Goal: Transaction & Acquisition: Purchase product/service

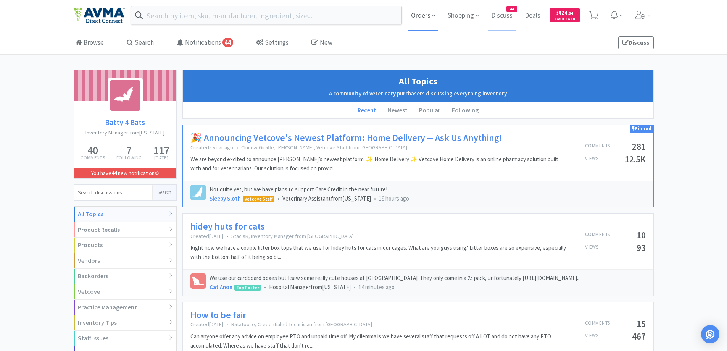
click at [424, 14] on span "Orders" at bounding box center [423, 15] width 31 height 31
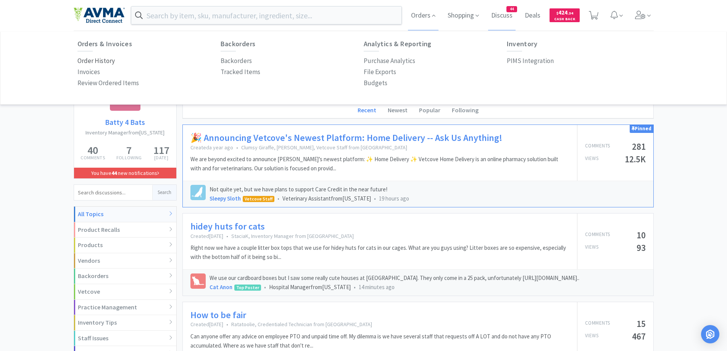
click at [95, 61] on p "Order History" at bounding box center [95, 61] width 37 height 10
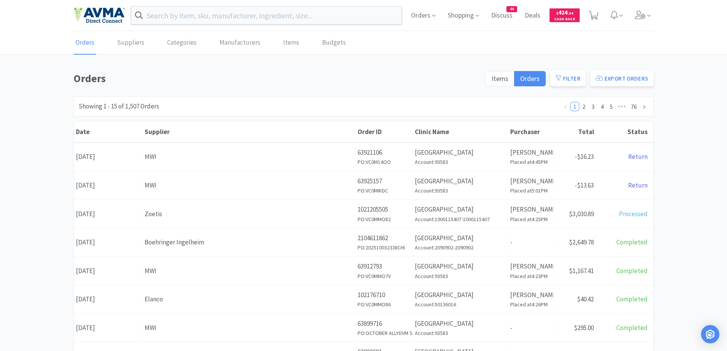
click at [661, 136] on div "Orders Items Orders Filter Export Orders Filters Filter Suppliers All Suppliers…" at bounding box center [363, 333] width 727 height 527
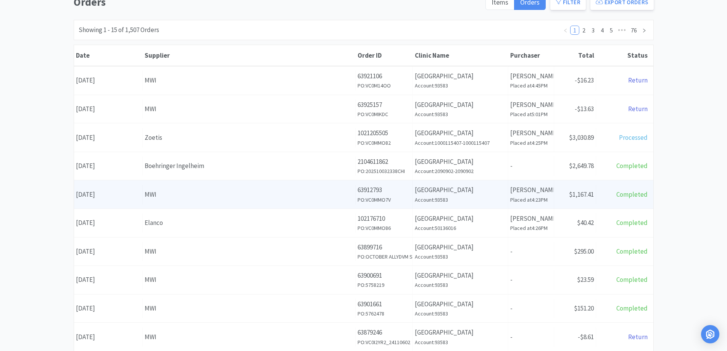
click at [373, 193] on p "63912793" at bounding box center [384, 190] width 53 height 10
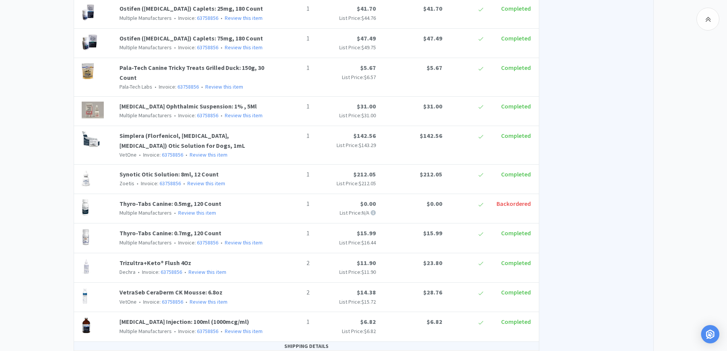
scroll to position [818, 0]
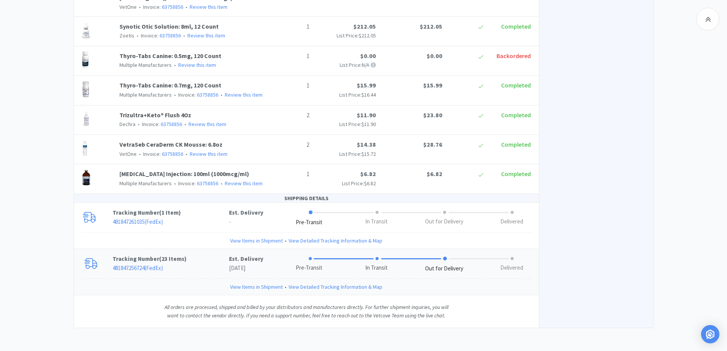
click at [190, 260] on p "Tracking Number ( 23 Items )" at bounding box center [171, 258] width 116 height 9
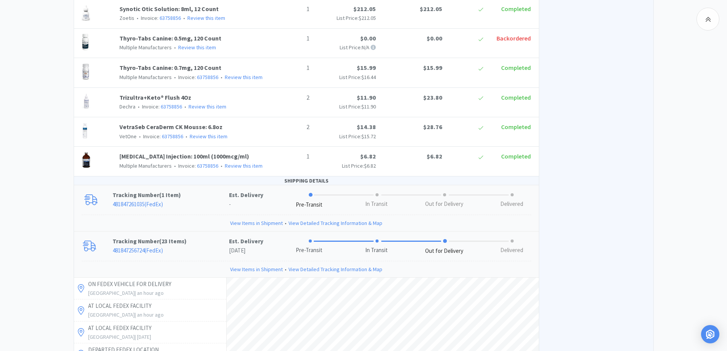
click at [199, 209] on p "481847261035 ( FedEx )" at bounding box center [171, 204] width 116 height 9
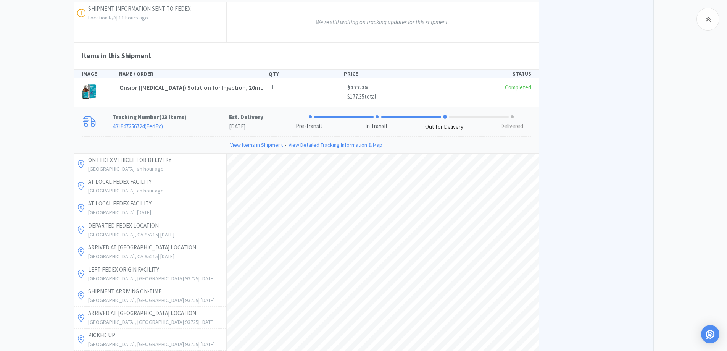
scroll to position [894, 0]
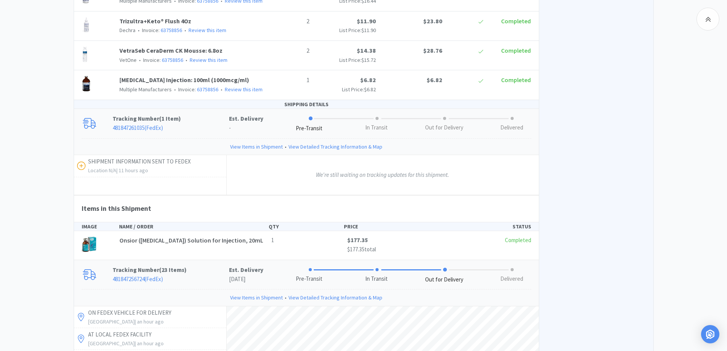
click at [622, 154] on div "View on MWI Order Summary Subtotal $1,166.15 Shipping $0.63 Tax $0.63 Total $1,…" at bounding box center [596, 261] width 115 height 2058
click at [134, 131] on link "481847261035 ( FedEx )" at bounding box center [138, 127] width 50 height 7
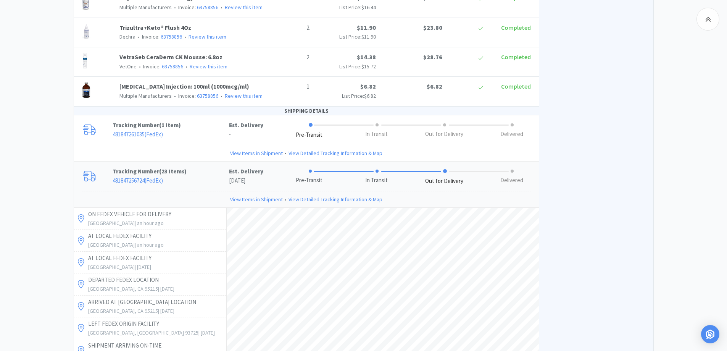
scroll to position [928, 0]
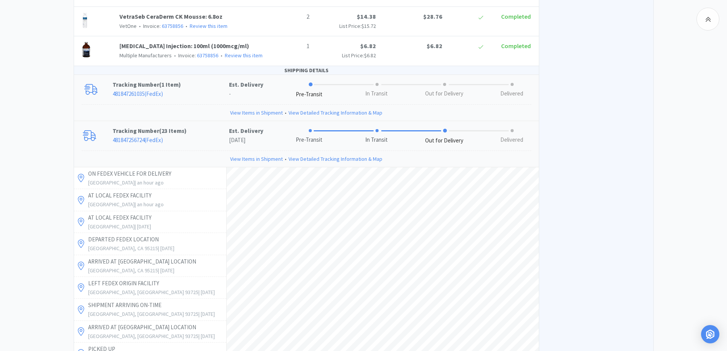
click at [197, 89] on p "Tracking Number ( 1 Item )" at bounding box center [171, 84] width 116 height 9
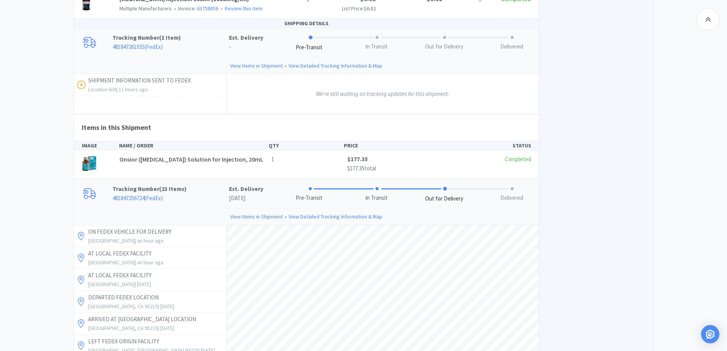
scroll to position [957, 0]
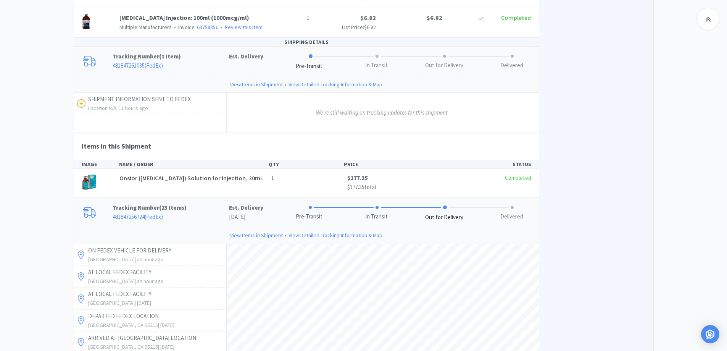
click at [23, 157] on div "Chico Animal Hospital Order Details for #63912793 Orders 63912793 Download CSV …" at bounding box center [363, 170] width 727 height 2114
click at [29, 134] on div "Chico Animal Hospital Order Details for #63912793 Orders 63912793 Download CSV …" at bounding box center [363, 170] width 727 height 2114
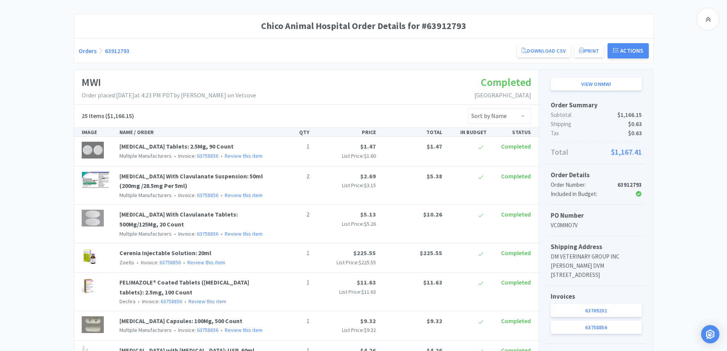
scroll to position [0, 0]
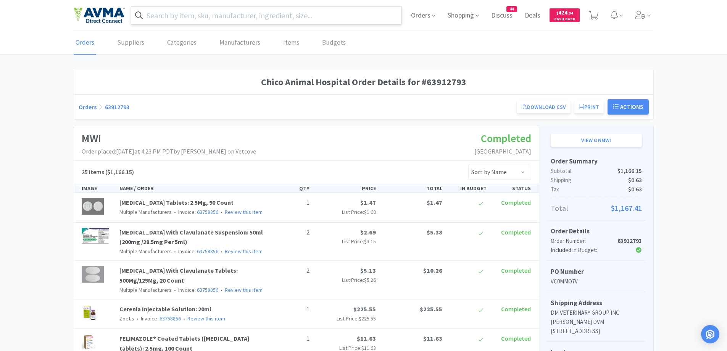
click at [190, 20] on input "text" at bounding box center [266, 15] width 271 height 18
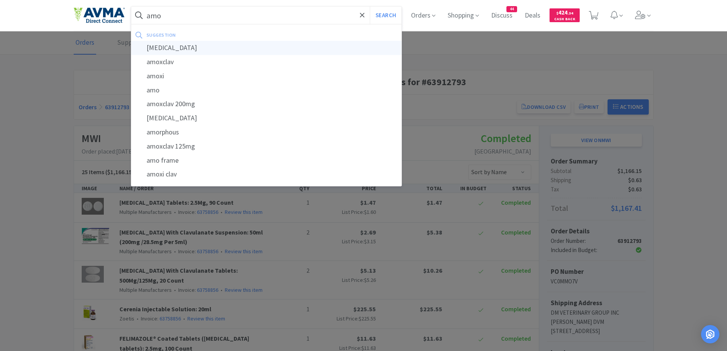
click at [189, 45] on div "[MEDICAL_DATA]" at bounding box center [266, 48] width 271 height 14
type input "[MEDICAL_DATA]"
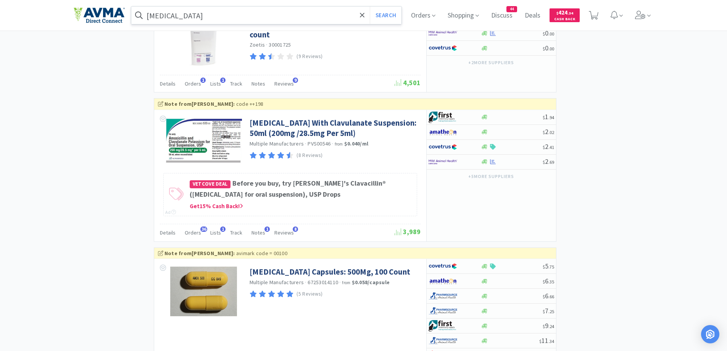
scroll to position [687, 0]
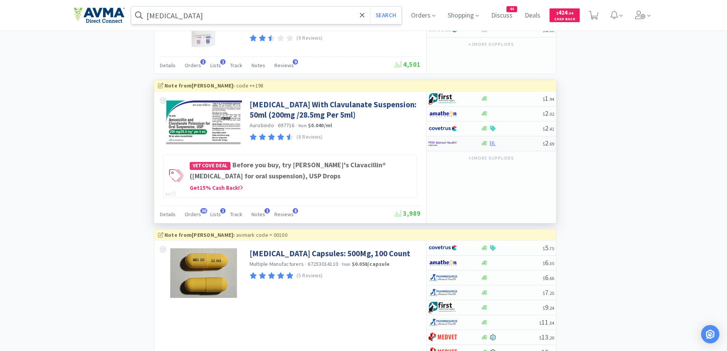
click at [480, 150] on div at bounding box center [455, 143] width 52 height 13
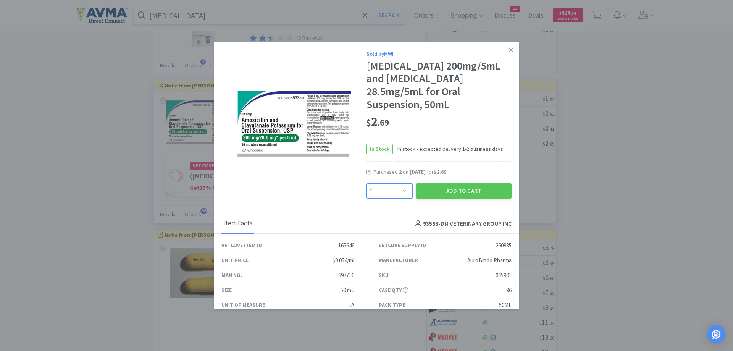
click at [399, 192] on select "Enter Quantity 1 2 3 4 5 6 7 8 9 10 11 12 13 14 15 16 17 18 19 20 Enter Quantity" at bounding box center [389, 190] width 46 height 15
select select "4"
click at [366, 183] on select "Enter Quantity 1 2 3 4 5 6 7 8 9 10 11 12 13 14 15 16 17 18 19 20 Enter Quantity" at bounding box center [389, 190] width 46 height 15
click at [407, 187] on select "Enter Quantity 1 2 3 4 5 6 7 8 9 10 11 12 13 14 15 16 17 18 19 20 Enter Quantity" at bounding box center [389, 190] width 46 height 15
click at [471, 138] on div "In Stock In stock - expected delivery 1-2 business days" at bounding box center [438, 149] width 145 height 25
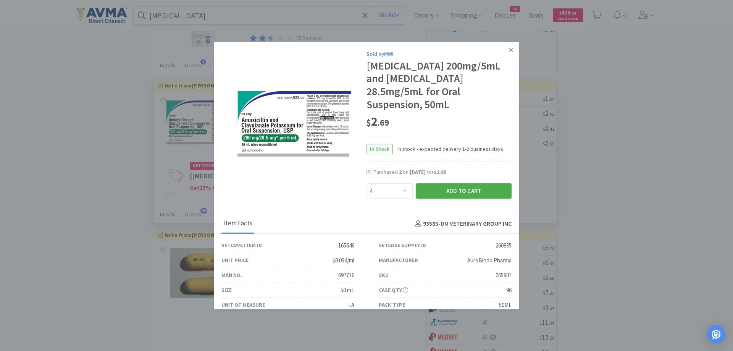
click at [485, 189] on button "Add to Cart" at bounding box center [464, 190] width 96 height 15
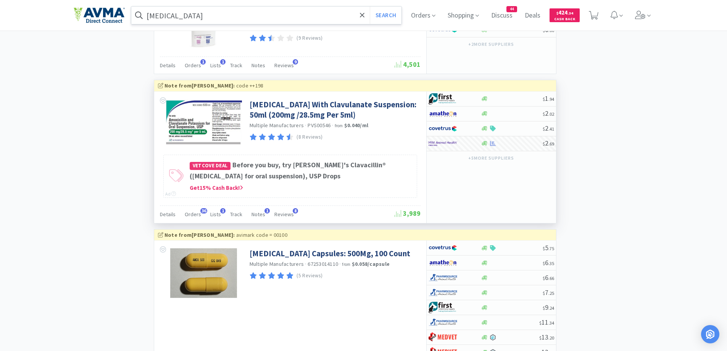
select select "4"
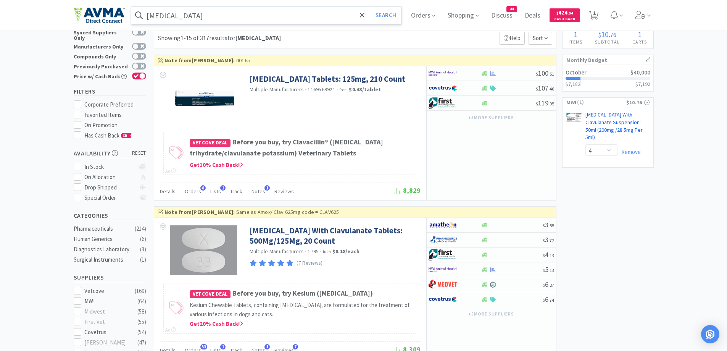
scroll to position [0, 0]
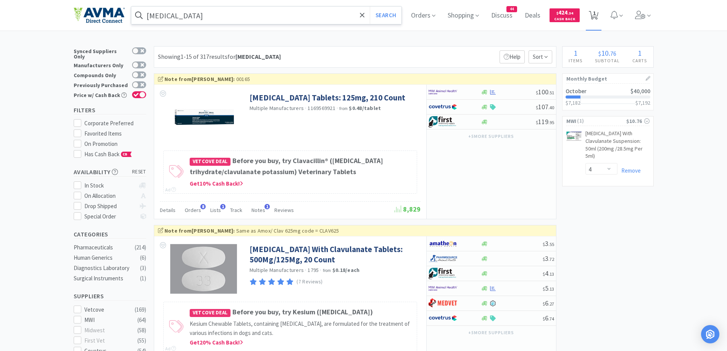
click at [595, 16] on icon at bounding box center [594, 15] width 10 height 8
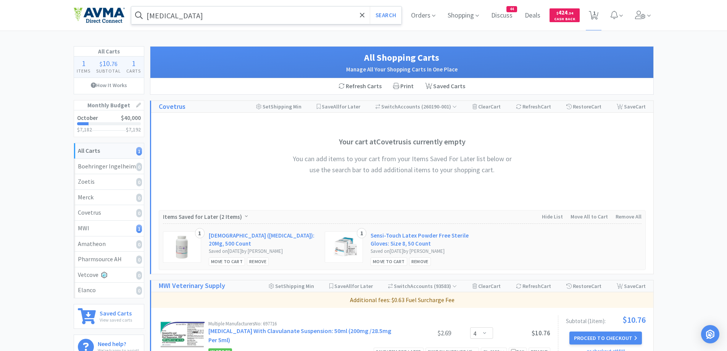
click at [681, 100] on div "All Carts 1 Items $ 10 . 76 Subtotal 1 Carts How It Works Monthly Budget Octobe…" at bounding box center [363, 334] width 727 height 576
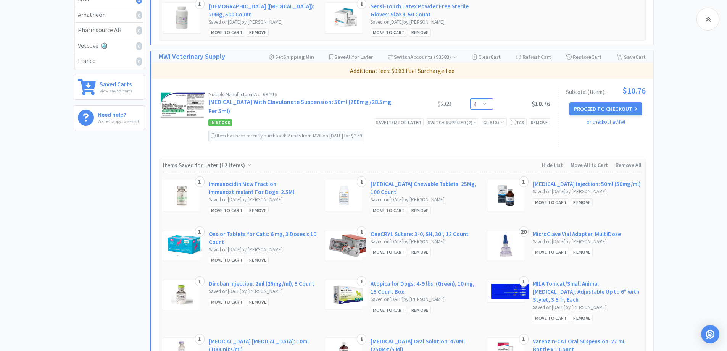
click at [487, 102] on select "Enter Quantity 1 2 3 4 5 6 7 8 9 10 11 12 13 14 15 16 17 18 19 20 Enter Quantity" at bounding box center [481, 103] width 23 height 11
click at [470, 98] on select "Enter Quantity 1 2 3 4 5 6 7 8 9 10 11 12 13 14 15 16 17 18 19 20 Enter Quantity" at bounding box center [481, 103] width 23 height 11
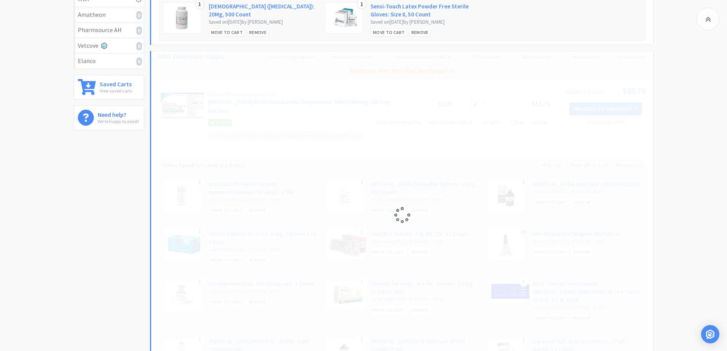
click at [695, 108] on div "All Carts 1 Items $ 10 . 76 Subtotal 1 Carts How It Works Monthly Budget Octobe…" at bounding box center [363, 105] width 727 height 576
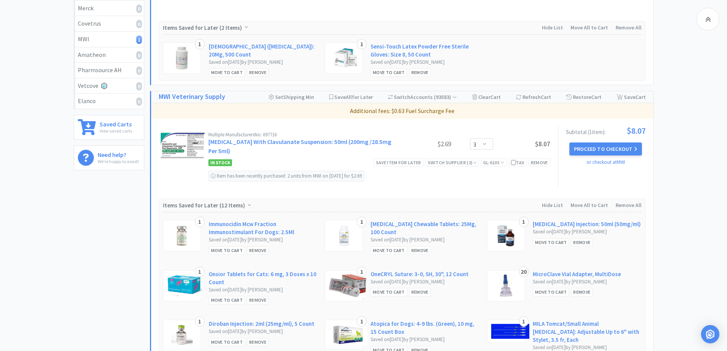
scroll to position [173, 0]
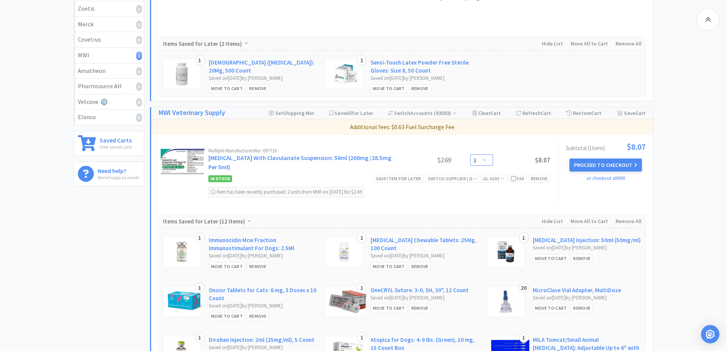
click at [483, 164] on select "Enter Quantity 1 2 3 4 5 6 7 8 9 10 11 12 13 14 15 16 17 18 19 20 Enter Quantity" at bounding box center [481, 159] width 23 height 11
click at [470, 154] on select "Enter Quantity 1 2 3 4 5 6 7 8 9 10 11 12 13 14 15 16 17 18 19 20 Enter Quantity" at bounding box center [481, 159] width 23 height 11
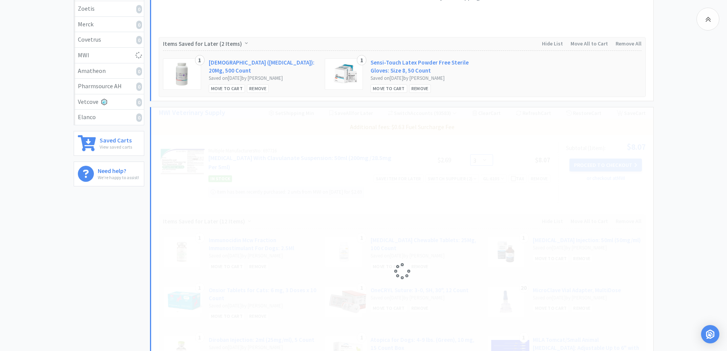
select select "4"
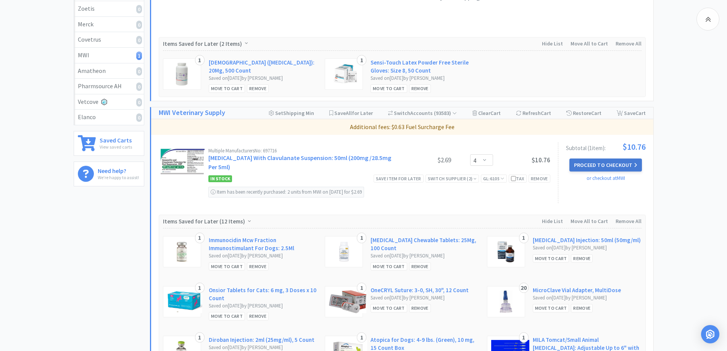
click at [628, 166] on button "Proceed to Checkout" at bounding box center [605, 164] width 73 height 13
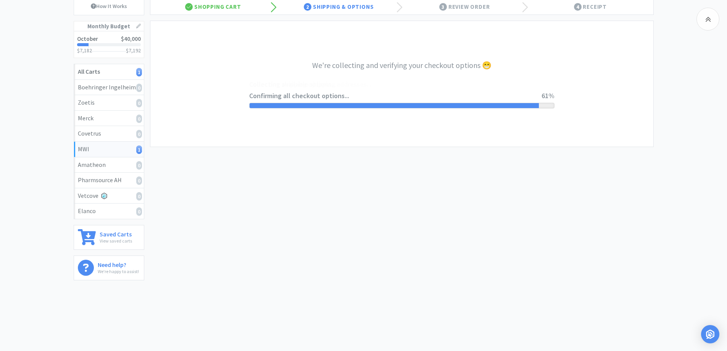
select select "CC_9421154621689816"
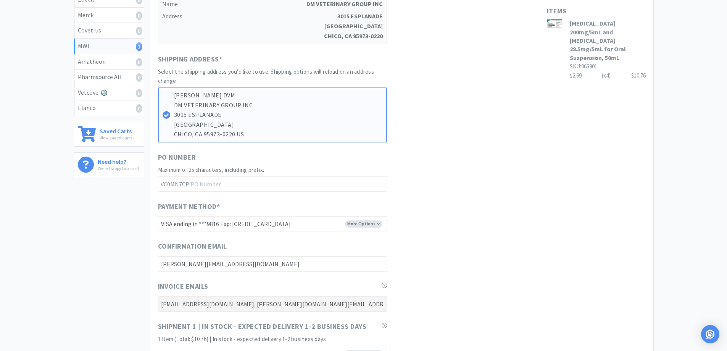
scroll to position [69, 0]
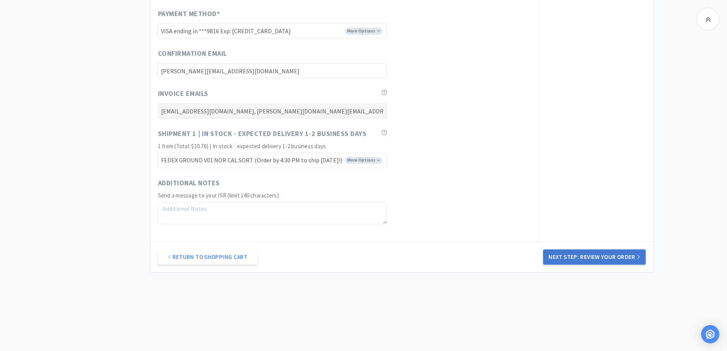
click at [619, 259] on button "Next Step: Review Your Order" at bounding box center [594, 256] width 102 height 15
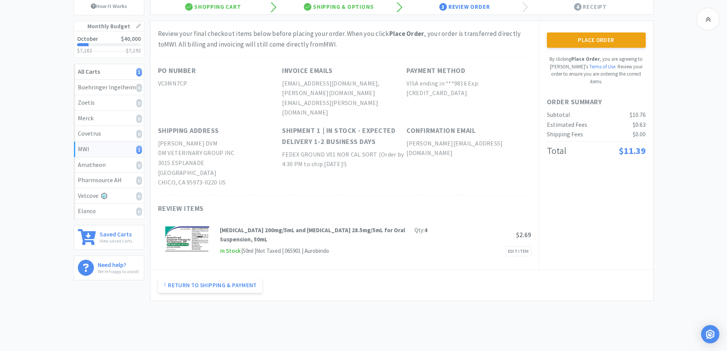
scroll to position [0, 0]
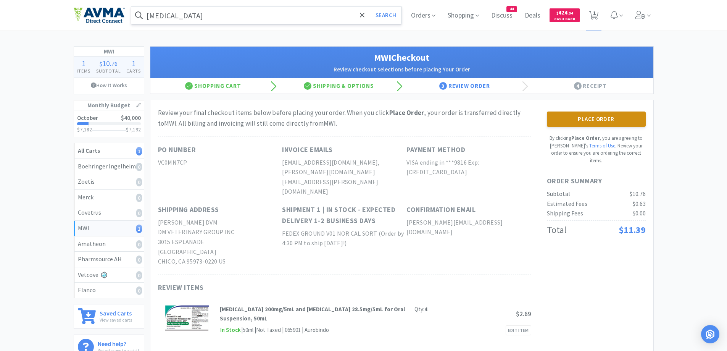
click at [639, 112] on button "Place Order" at bounding box center [596, 118] width 99 height 15
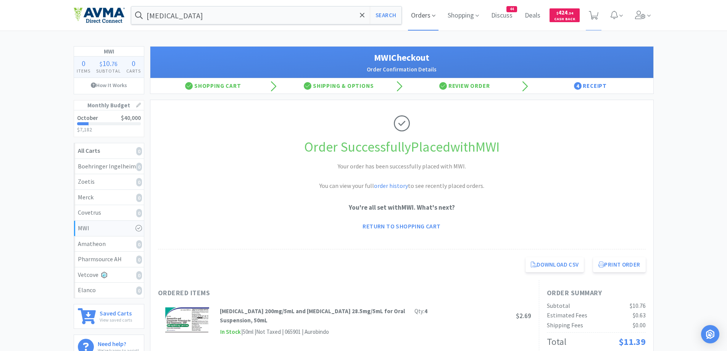
drag, startPoint x: 398, startPoint y: 16, endPoint x: 418, endPoint y: 19, distance: 20.2
click at [398, 16] on button "Search" at bounding box center [386, 15] width 32 height 18
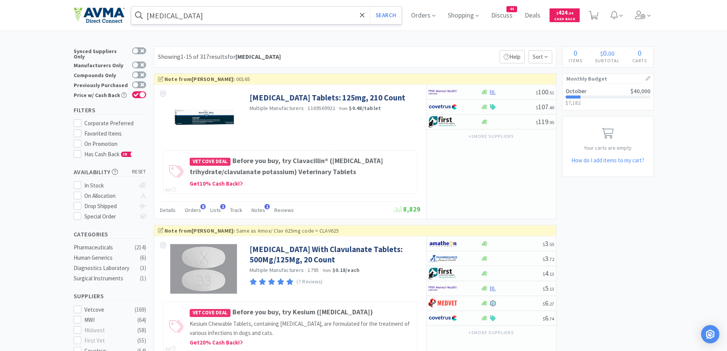
click at [213, 15] on input "[MEDICAL_DATA]" at bounding box center [266, 15] width 271 height 18
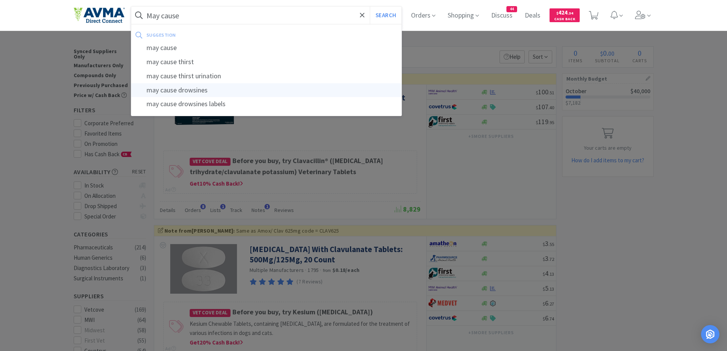
drag, startPoint x: 200, startPoint y: 87, endPoint x: 299, endPoint y: 68, distance: 101.1
click at [200, 87] on div "may cause drowsines" at bounding box center [266, 90] width 271 height 14
type input "may cause drowsines"
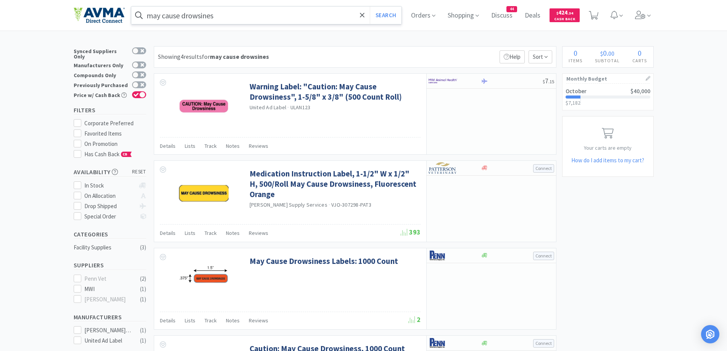
click at [190, 19] on input "may cause drowsines" at bounding box center [266, 15] width 271 height 18
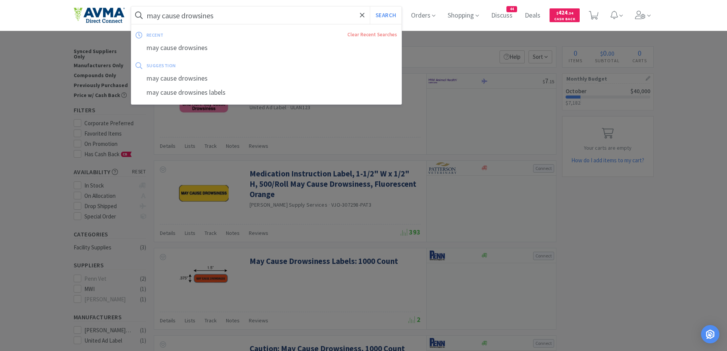
click at [638, 274] on div at bounding box center [363, 175] width 727 height 351
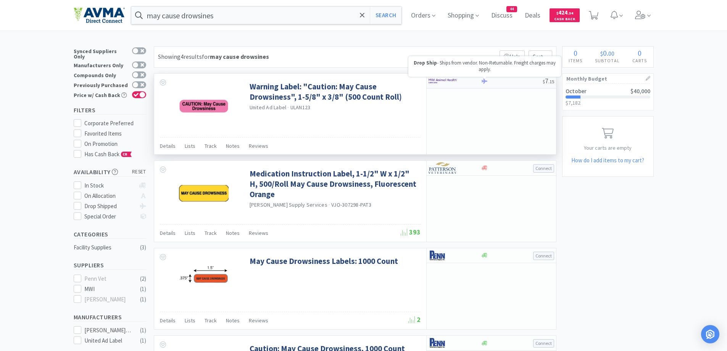
click at [482, 80] on icon at bounding box center [485, 80] width 6 height 5
select select "1"
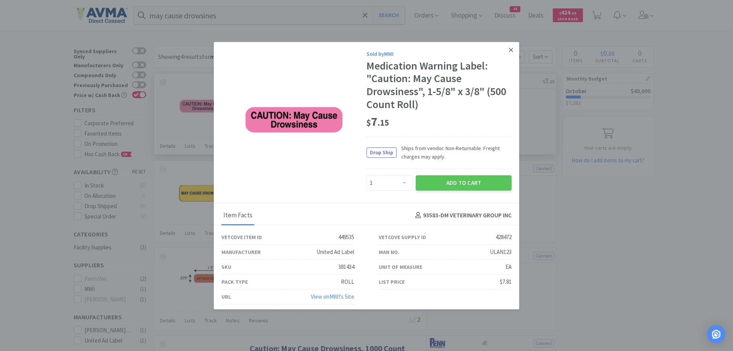
click at [509, 47] on icon at bounding box center [511, 50] width 4 height 7
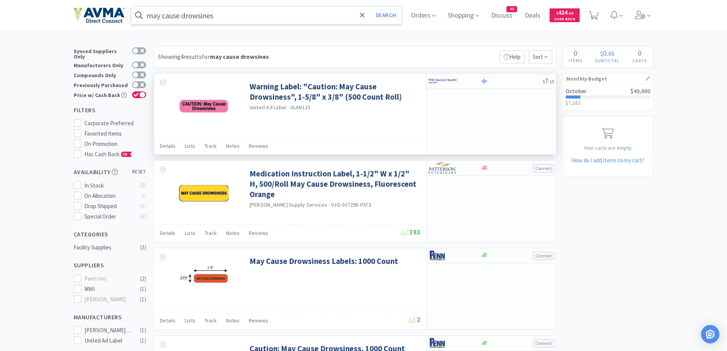
click at [260, 11] on input "may cause drowsines" at bounding box center [266, 15] width 271 height 18
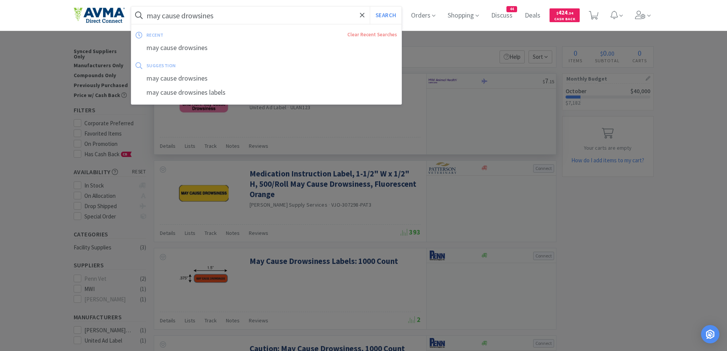
click at [190, 20] on input "may cause drowsines" at bounding box center [266, 15] width 271 height 18
drag, startPoint x: 186, startPoint y: 16, endPoint x: 95, endPoint y: 16, distance: 90.5
click at [95, 16] on div "may cause drowsines Search recent Clear Recent Searches may cause drowsines sug…" at bounding box center [364, 15] width 580 height 31
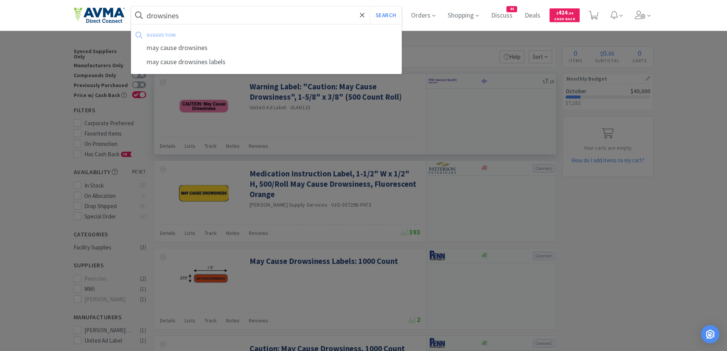
type input "drowsines"
click at [370, 6] on button "Search" at bounding box center [386, 15] width 32 height 18
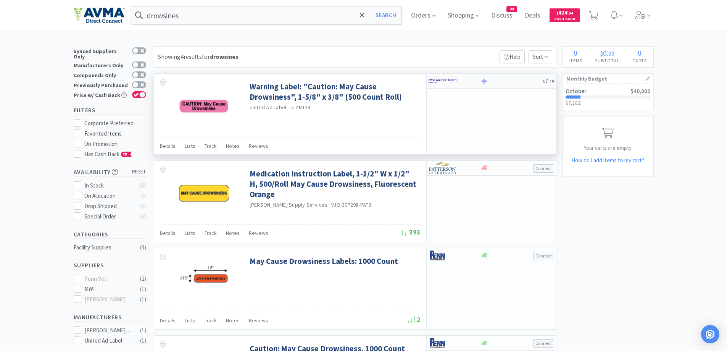
click at [481, 77] on div "$ 7 . 15" at bounding box center [491, 81] width 129 height 15
select select "1"
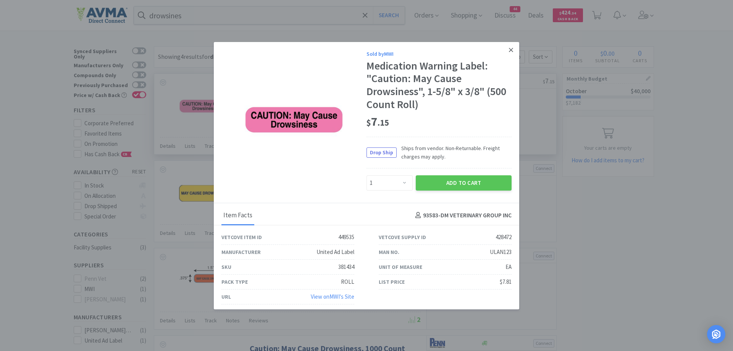
click at [508, 52] on link at bounding box center [510, 50] width 13 height 16
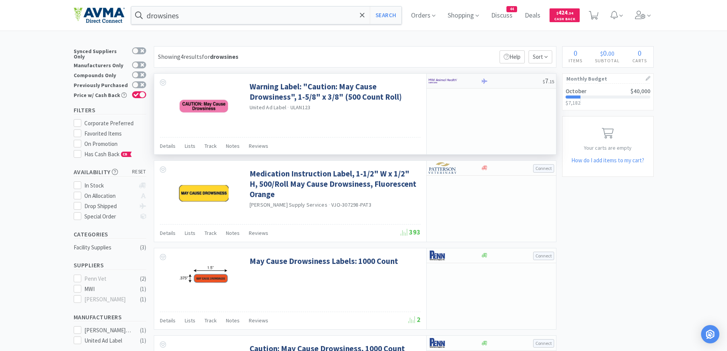
click at [456, 81] on img at bounding box center [443, 80] width 29 height 11
select select "1"
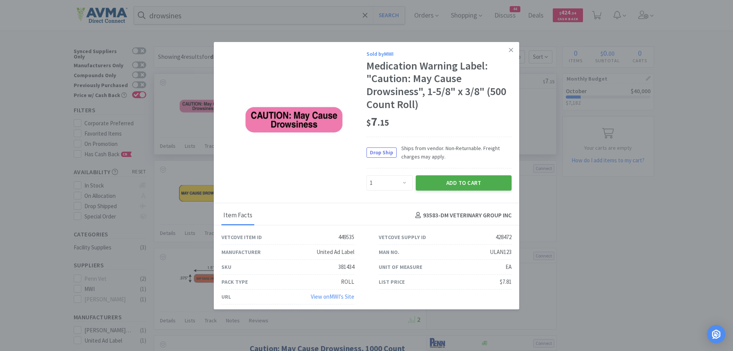
click at [458, 181] on button "Add to Cart" at bounding box center [464, 182] width 96 height 15
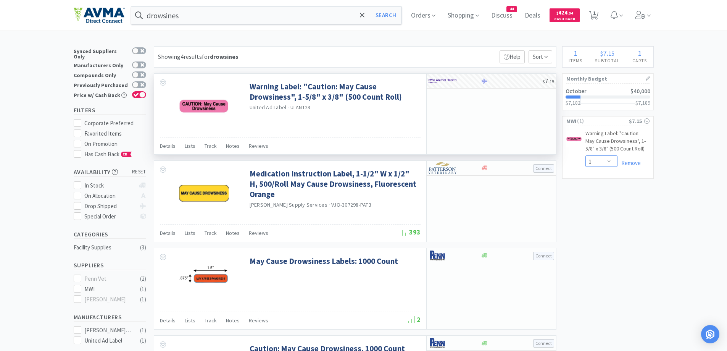
click at [608, 161] on select "Enter Quantity 1 2 3 4 5 6 7 8 9 10 11 12 13 14 15 16 17 18 19 20 Enter Quantity" at bounding box center [602, 160] width 32 height 11
click at [586, 155] on select "Enter Quantity 1 2 3 4 5 6 7 8 9 10 11 12 13 14 15 16 17 18 19 20 Enter Quantity" at bounding box center [602, 160] width 32 height 11
select select "3"
click at [433, 17] on span "Orders" at bounding box center [423, 15] width 31 height 31
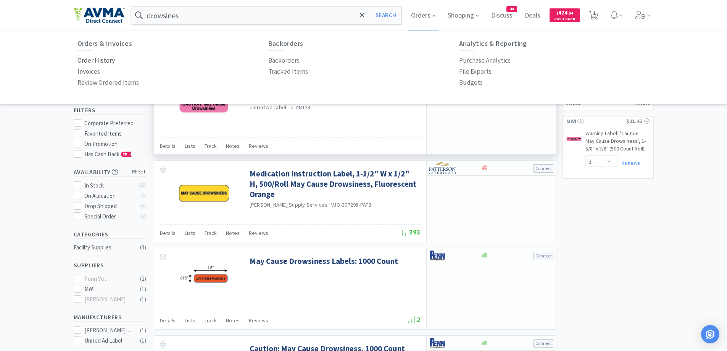
click at [103, 61] on p "Order History" at bounding box center [95, 60] width 37 height 10
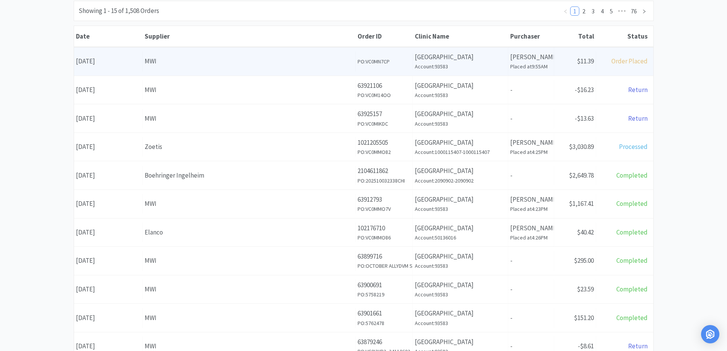
scroll to position [153, 0]
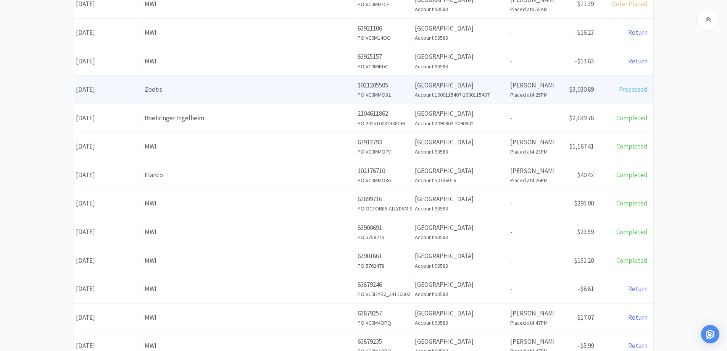
click at [264, 92] on div "Zoetis" at bounding box center [249, 89] width 209 height 10
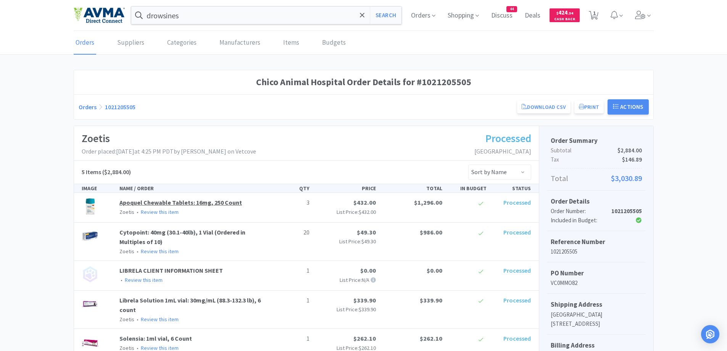
click at [158, 204] on link "Apoquel Chewable Tablets: 16mg, 250 Count" at bounding box center [180, 202] width 123 height 8
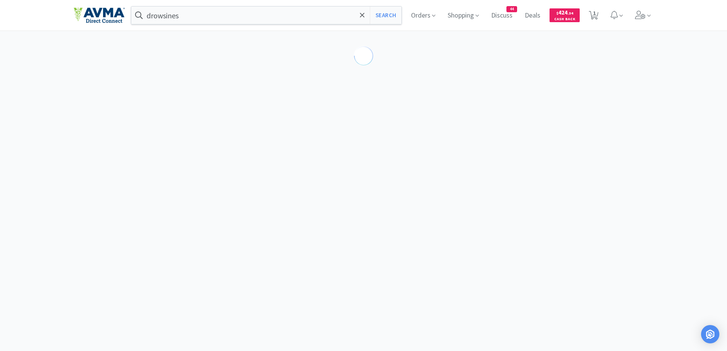
select select "610233"
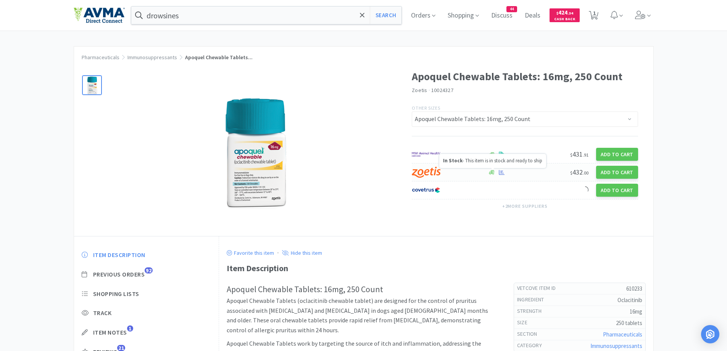
click at [492, 173] on icon at bounding box center [492, 172] width 6 height 5
select select "1"
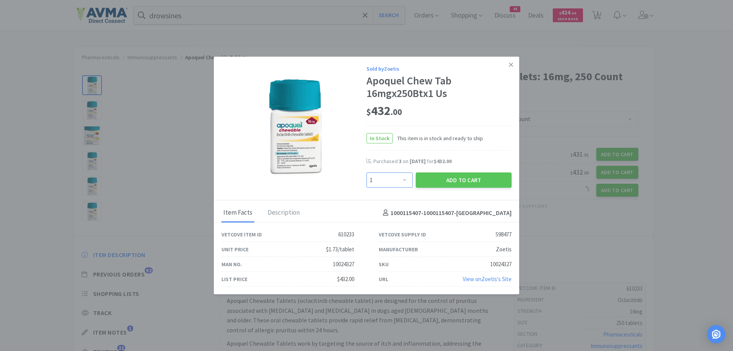
click at [402, 179] on select "Enter Quantity 1 2 3 4 5 6 7 8 9 10 11 12 13 14 15 16 17 18 19 20 Enter Quantity" at bounding box center [389, 180] width 46 height 15
drag, startPoint x: 486, startPoint y: 137, endPoint x: 487, endPoint y: 158, distance: 20.2
click at [486, 137] on div "In Stock This item is in stock and ready to ship" at bounding box center [438, 138] width 145 height 25
click at [484, 183] on button "Add to Cart" at bounding box center [464, 180] width 96 height 15
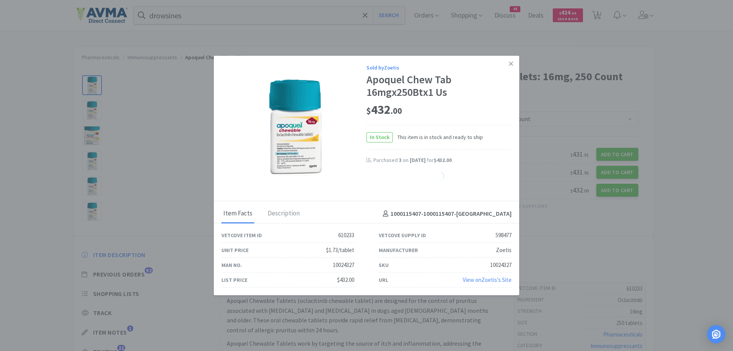
select select "1"
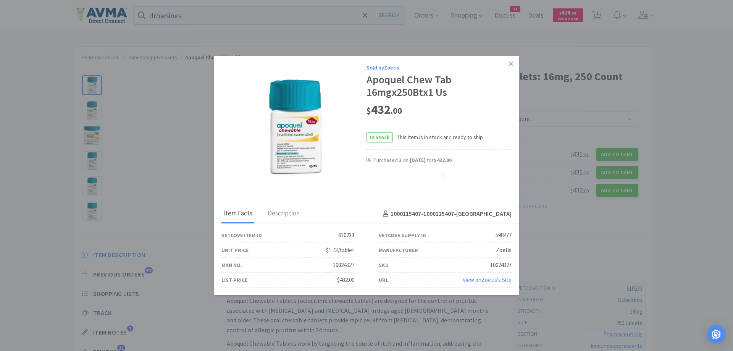
select select "1"
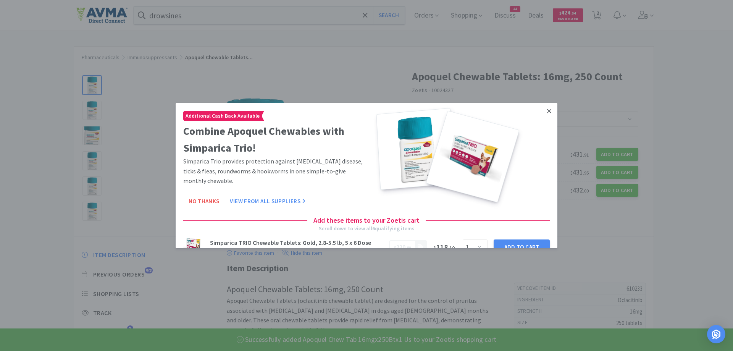
click at [547, 109] on icon at bounding box center [549, 110] width 4 height 7
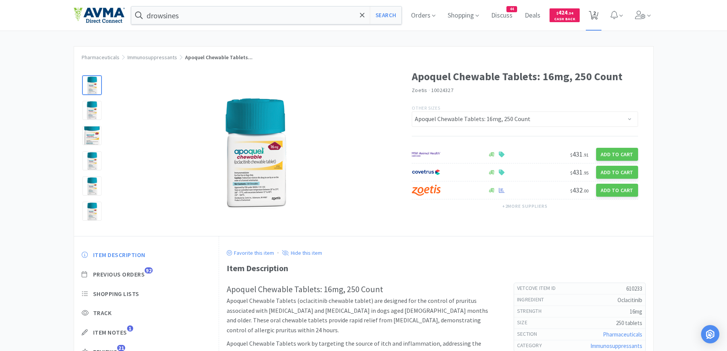
click at [596, 12] on span "2" at bounding box center [594, 13] width 3 height 31
select select "1"
select select "3"
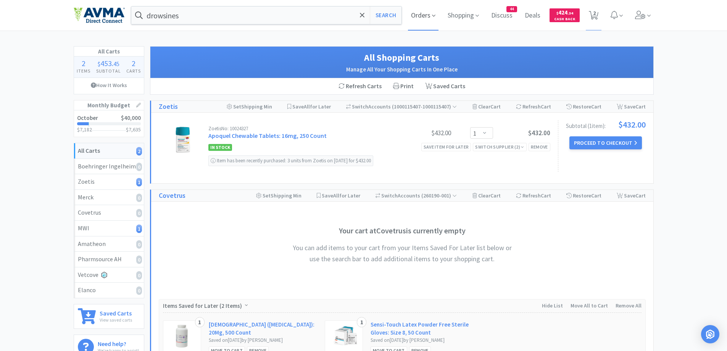
click at [417, 9] on span "Orders" at bounding box center [423, 15] width 31 height 31
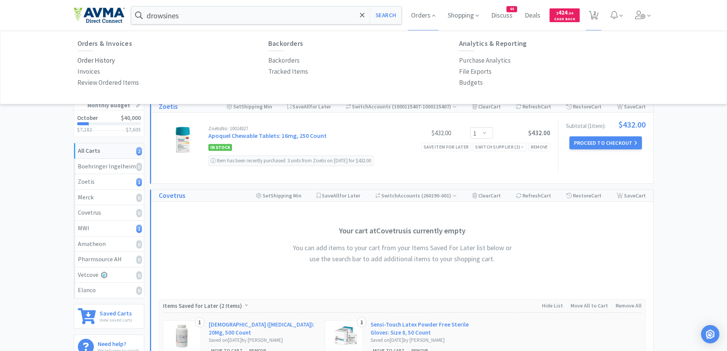
click at [104, 59] on p "Order History" at bounding box center [95, 60] width 37 height 10
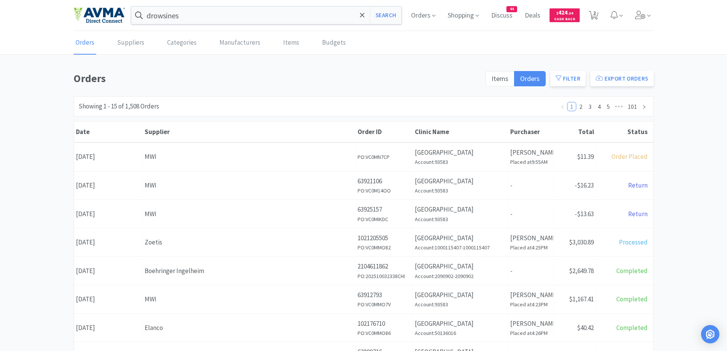
click at [68, 128] on div "Orders Items Orders Filter Export Orders Filters Filter Suppliers All Suppliers…" at bounding box center [363, 333] width 727 height 527
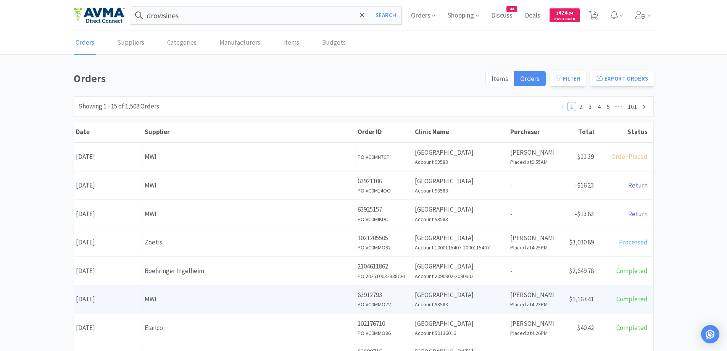
click at [205, 306] on div "Supplier MWI" at bounding box center [249, 298] width 213 height 19
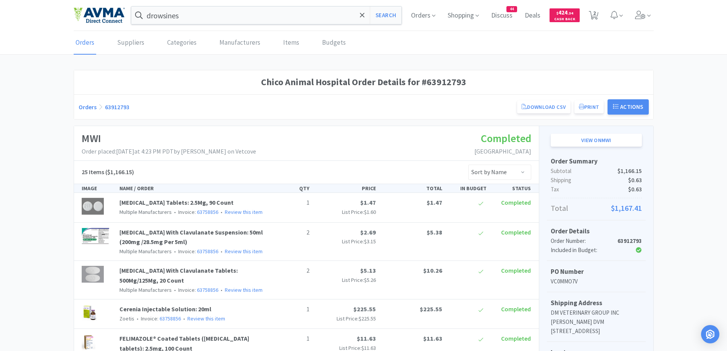
drag, startPoint x: 202, startPoint y: 83, endPoint x: 209, endPoint y: 66, distance: 17.8
click at [202, 83] on h1 "Chico Animal Hospital Order Details for #63912793" at bounding box center [364, 82] width 570 height 15
click at [595, 13] on span "2" at bounding box center [594, 13] width 3 height 31
select select "1"
select select "3"
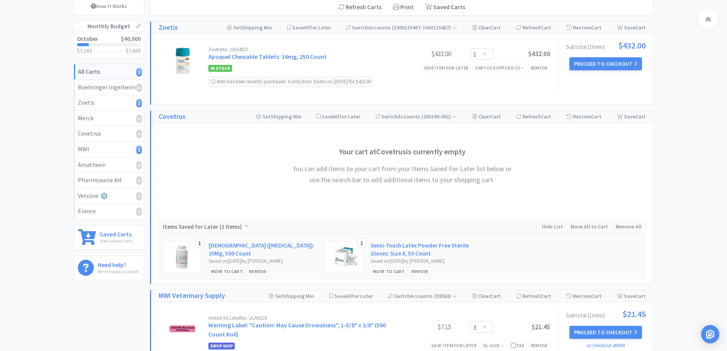
scroll to position [89, 0]
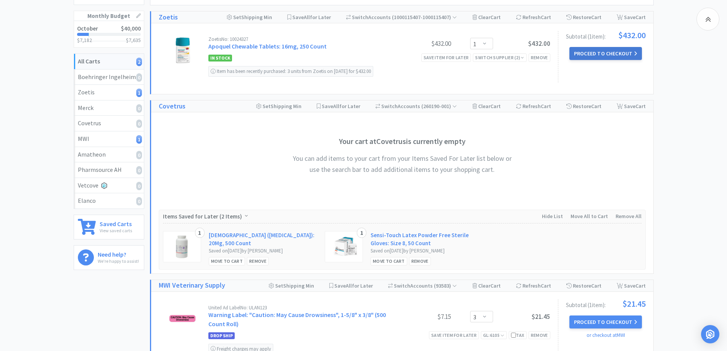
click at [622, 51] on button "Proceed to Checkout" at bounding box center [605, 53] width 73 height 13
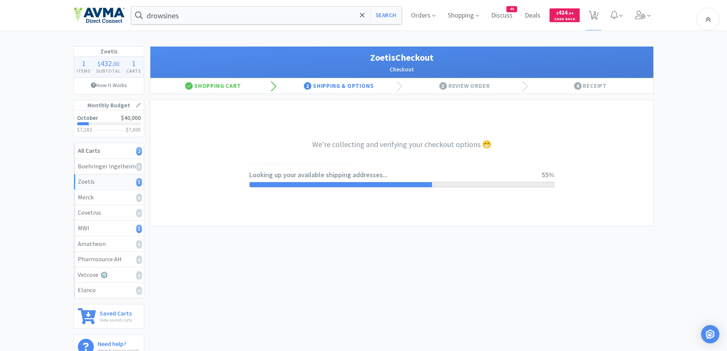
select select "invoice"
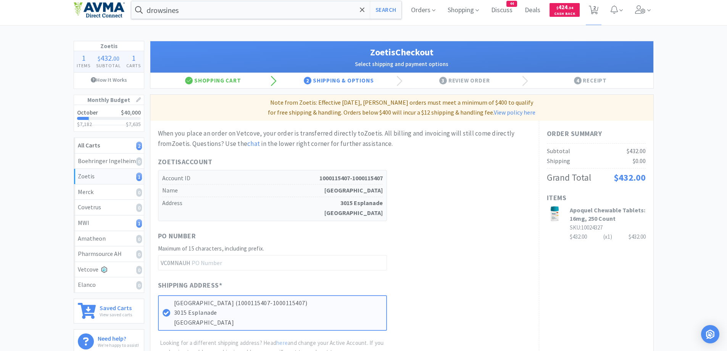
scroll to position [153, 0]
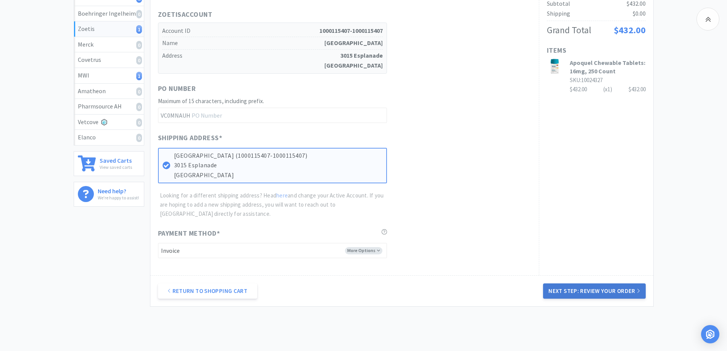
click at [573, 294] on button "Next Step: Review Your Order" at bounding box center [594, 290] width 102 height 15
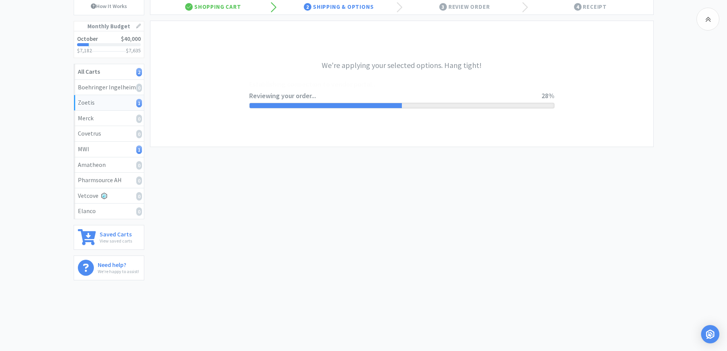
scroll to position [0, 0]
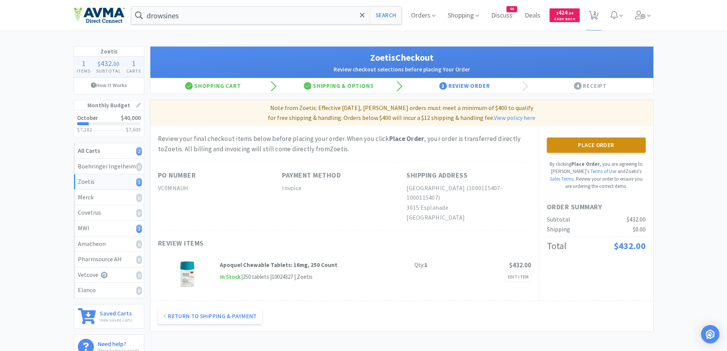
click at [585, 147] on button "Place Order" at bounding box center [596, 144] width 99 height 15
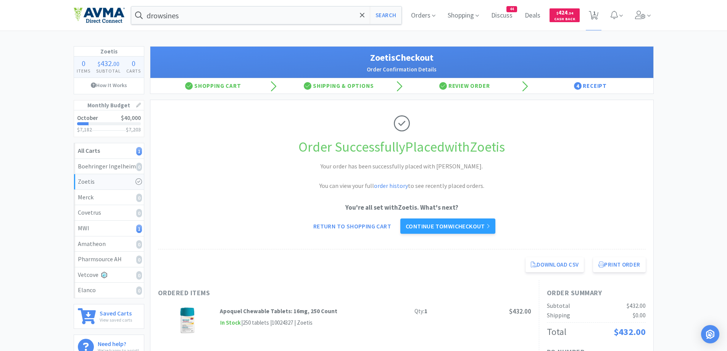
click at [657, 168] on div "Zoetis 0 Items $ 432 . 00 Subtotal 0 Carts How It Works Monthly Budget October …" at bounding box center [363, 267] width 727 height 443
click at [469, 225] on link "Continue to MWI checkout" at bounding box center [447, 225] width 95 height 15
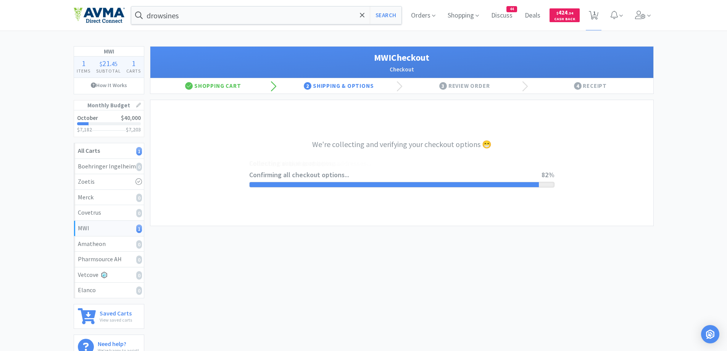
select select "CC_9421154621689816"
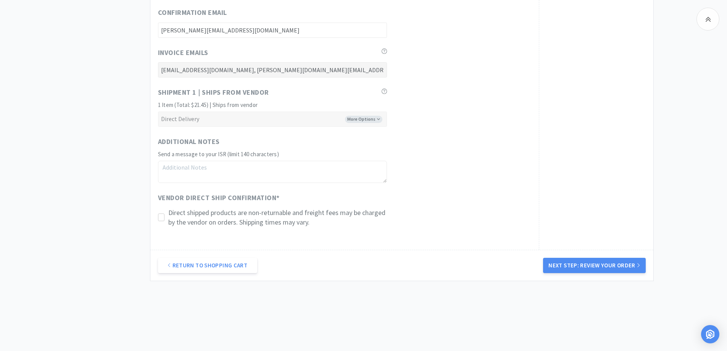
scroll to position [408, 0]
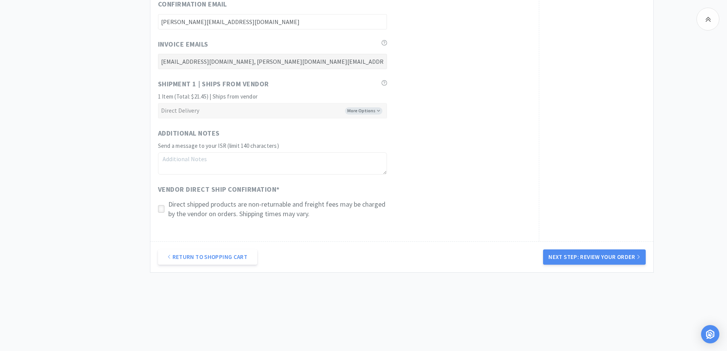
click at [162, 209] on icon at bounding box center [161, 209] width 6 height 6
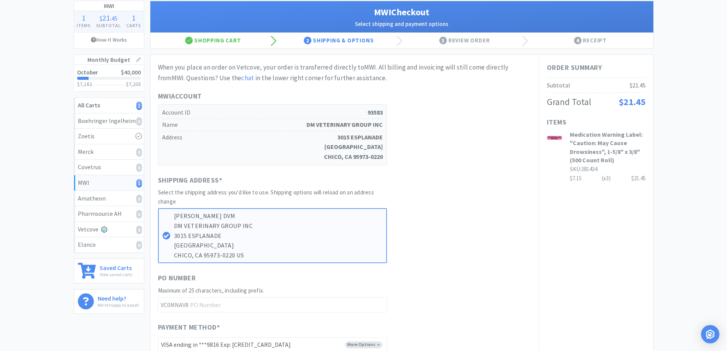
scroll to position [27, 0]
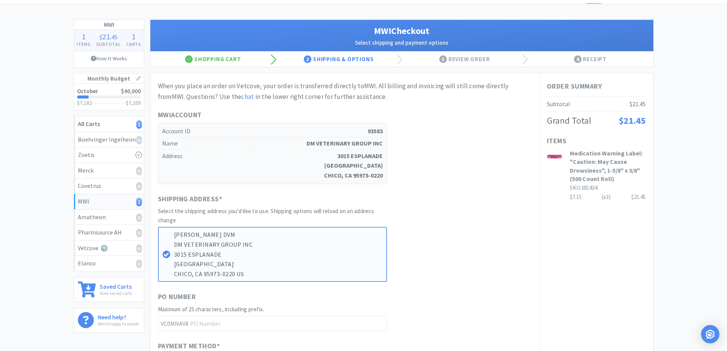
click at [695, 218] on div "MWI 1 Items $ 21 . 45 Subtotal 1 Carts How It Works Monthly Budget October $40,…" at bounding box center [363, 343] width 727 height 648
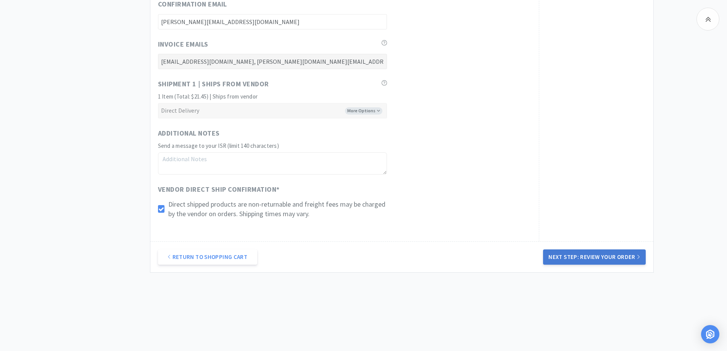
click at [587, 264] on button "Next Step: Review Your Order" at bounding box center [594, 256] width 102 height 15
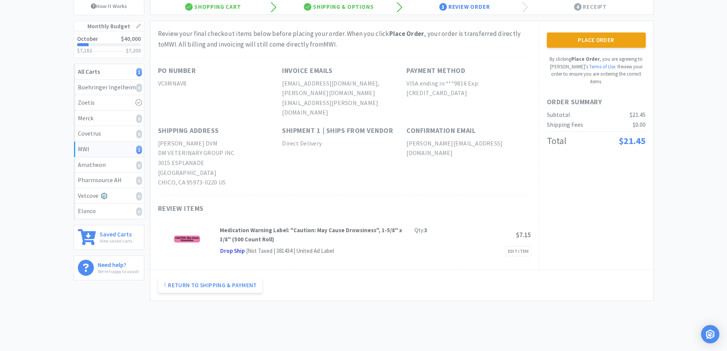
scroll to position [0, 0]
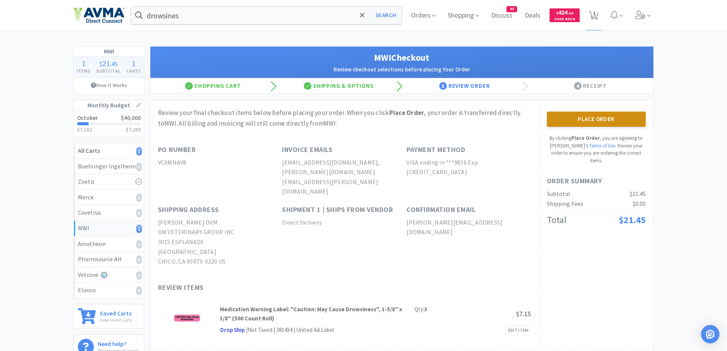
click at [618, 123] on button "Place Order" at bounding box center [596, 118] width 99 height 15
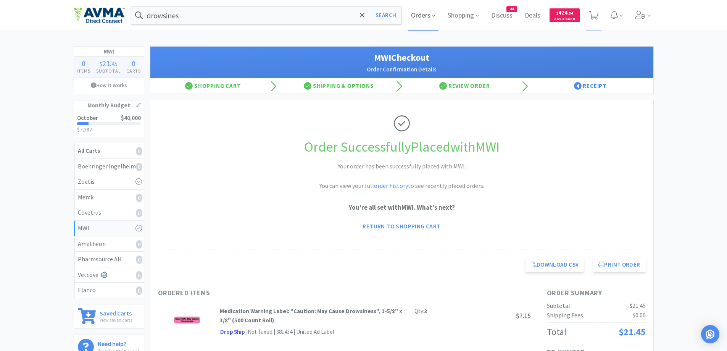
click at [413, 15] on span "Orders" at bounding box center [423, 15] width 31 height 31
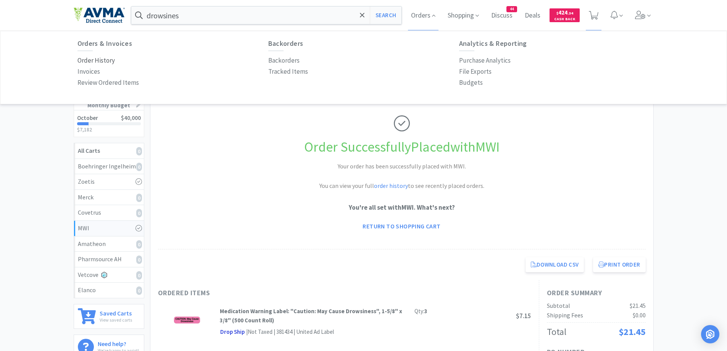
click at [99, 60] on p "Order History" at bounding box center [95, 60] width 37 height 10
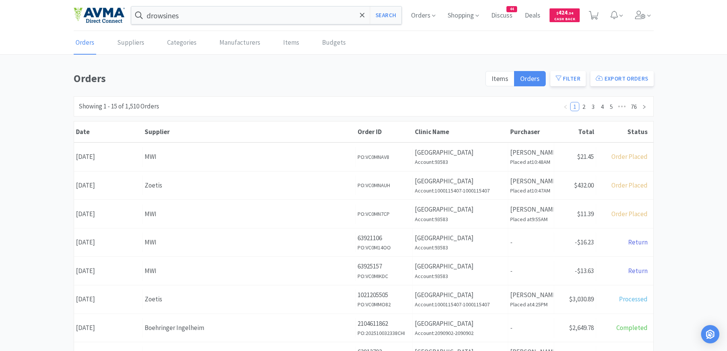
click at [38, 163] on div "Orders Items Orders Filter Export Orders Filters Filter Suppliers All Suppliers…" at bounding box center [363, 333] width 727 height 527
click at [326, 41] on link "Budgets" at bounding box center [333, 42] width 27 height 23
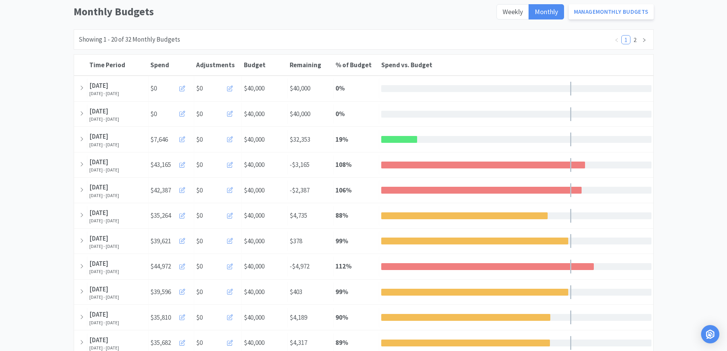
scroll to position [76, 0]
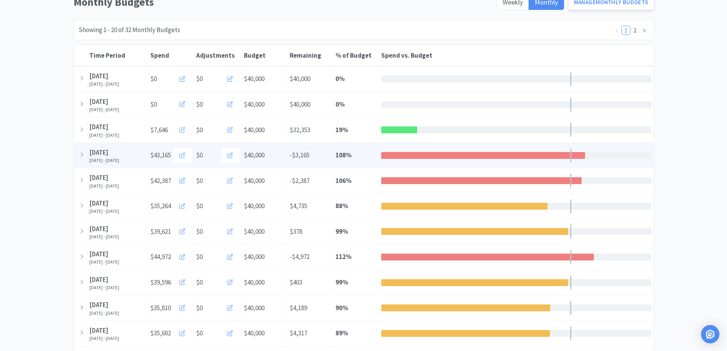
click at [462, 155] on div at bounding box center [483, 155] width 204 height 7
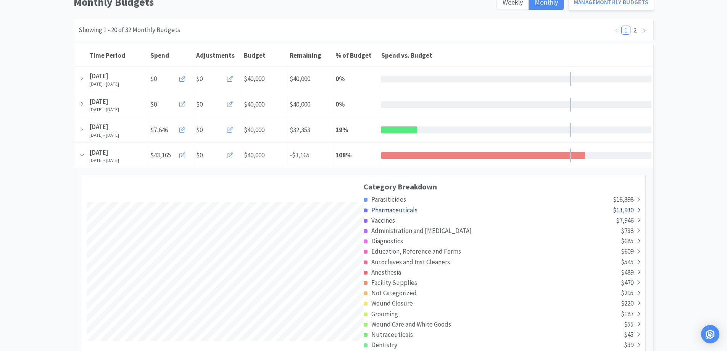
click at [407, 208] on span "Pharmaceuticals" at bounding box center [394, 210] width 46 height 8
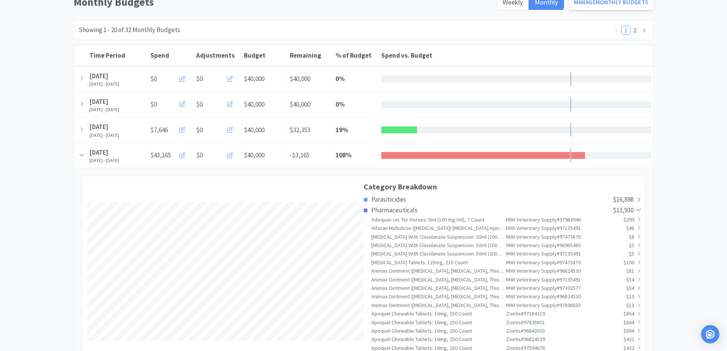
scroll to position [2580, 579]
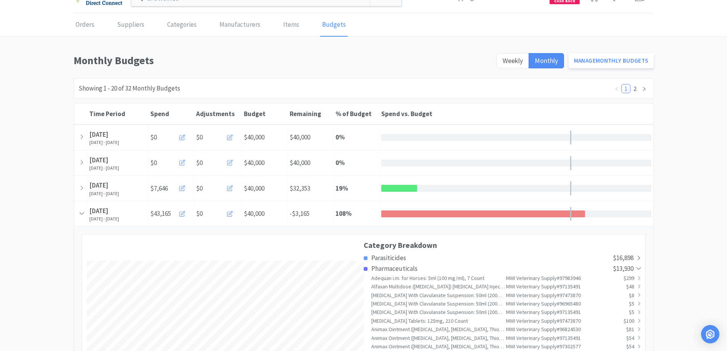
scroll to position [0, 0]
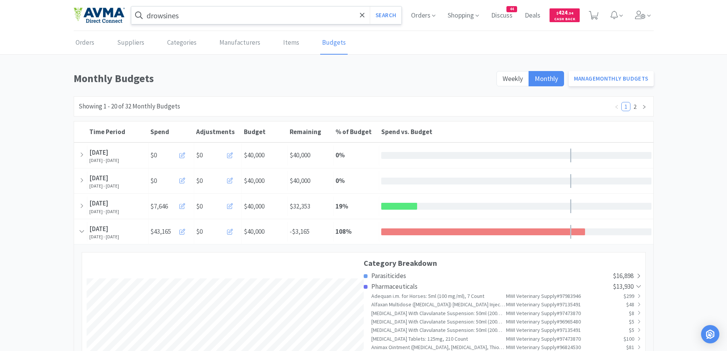
click at [262, 20] on input "drowsines" at bounding box center [266, 15] width 271 height 18
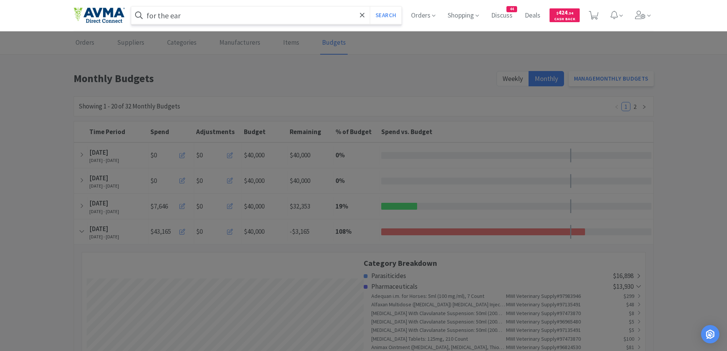
click at [370, 6] on button "Search" at bounding box center [386, 15] width 32 height 18
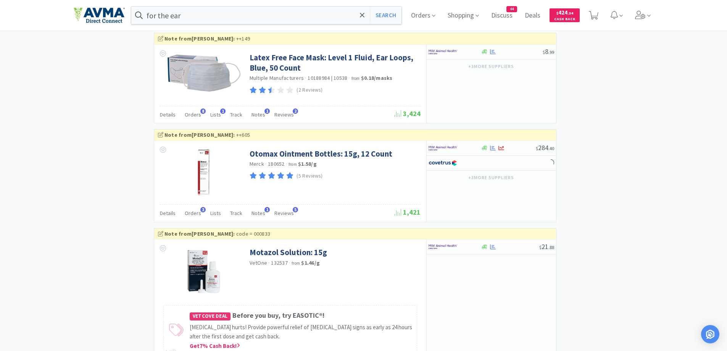
scroll to position [916, 0]
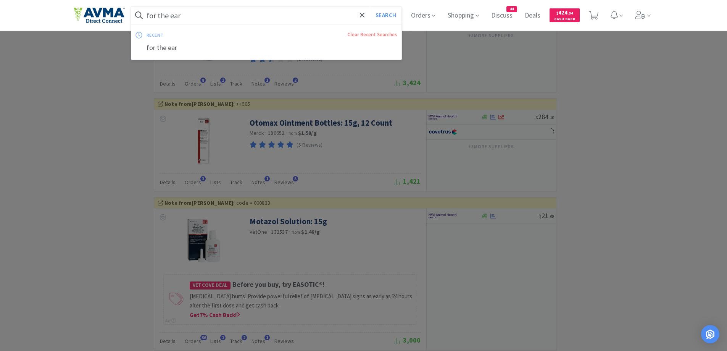
click at [250, 8] on input "for the ear" at bounding box center [266, 15] width 271 height 18
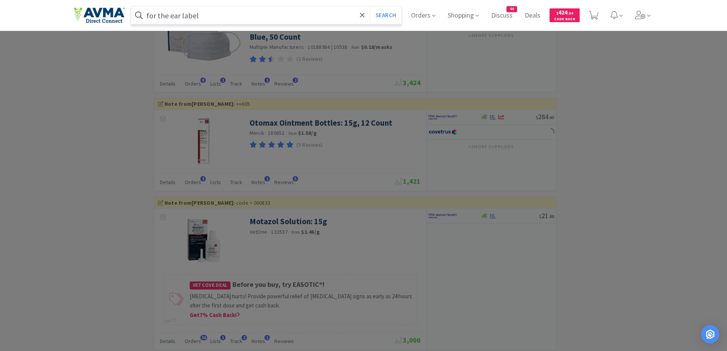
click at [370, 6] on button "Search" at bounding box center [386, 15] width 32 height 18
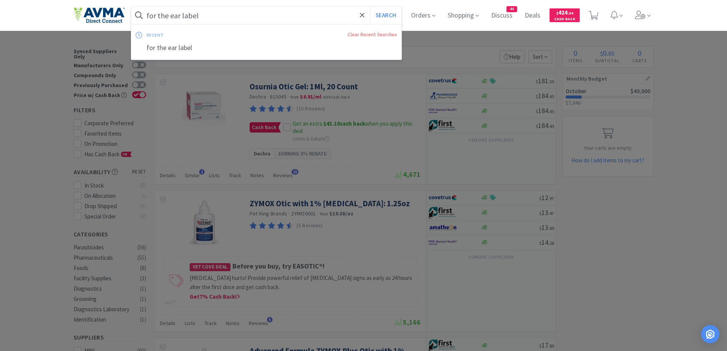
click at [271, 15] on input "for the ear label" at bounding box center [266, 15] width 271 height 18
type input "united label"
click at [370, 6] on button "Search" at bounding box center [386, 15] width 32 height 18
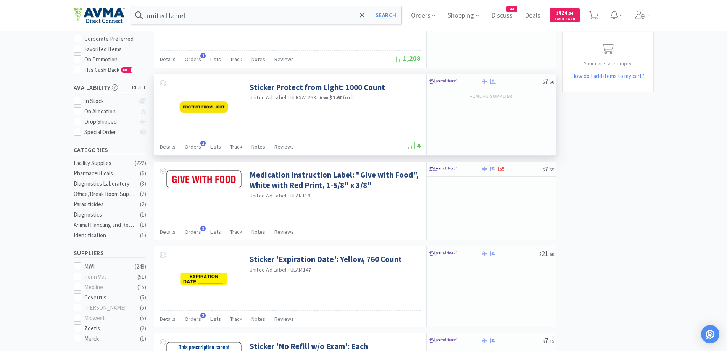
scroll to position [153, 0]
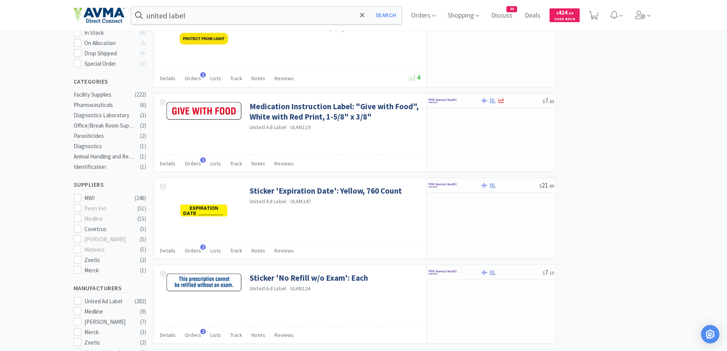
click at [473, 98] on div at bounding box center [455, 100] width 52 height 13
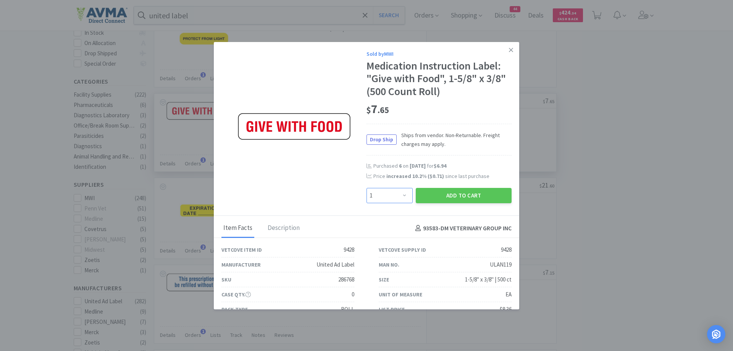
drag, startPoint x: 397, startPoint y: 195, endPoint x: 397, endPoint y: 190, distance: 4.2
click at [397, 195] on select "Enter Quantity 1 2 3 4 5 6 7 8 9 10 11 12 13 14 15 16 17 18 19 20 Enter Quantity" at bounding box center [389, 195] width 46 height 15
select select "2"
click at [366, 188] on select "Enter Quantity 1 2 3 4 5 6 7 8 9 10 11 12 13 14 15 16 17 18 19 20 Enter Quantity" at bounding box center [389, 195] width 46 height 15
click at [458, 200] on button "Add to Cart" at bounding box center [464, 195] width 96 height 15
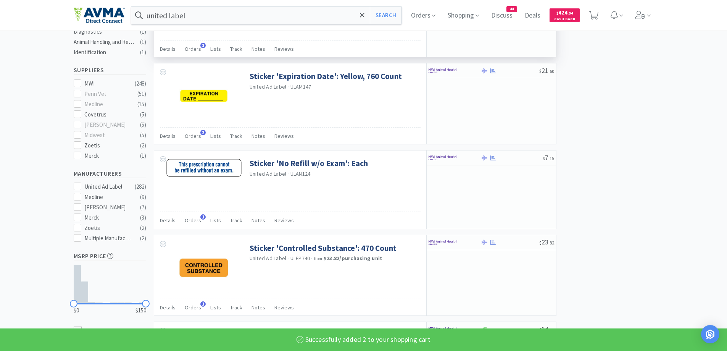
scroll to position [382, 0]
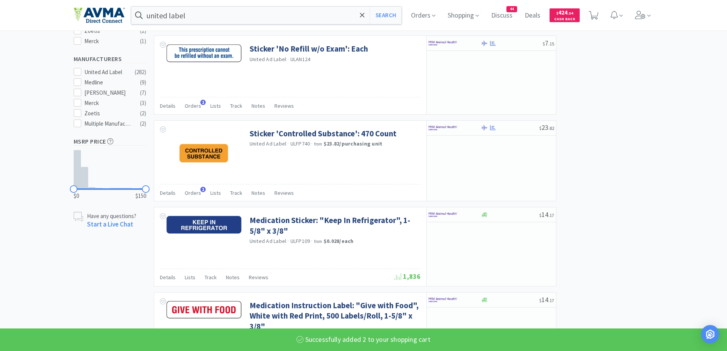
select select "2"
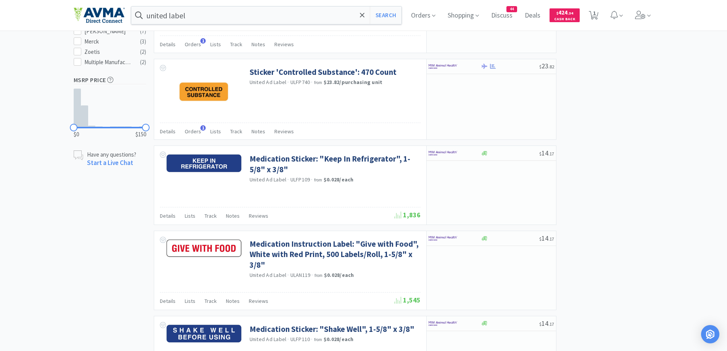
scroll to position [458, 0]
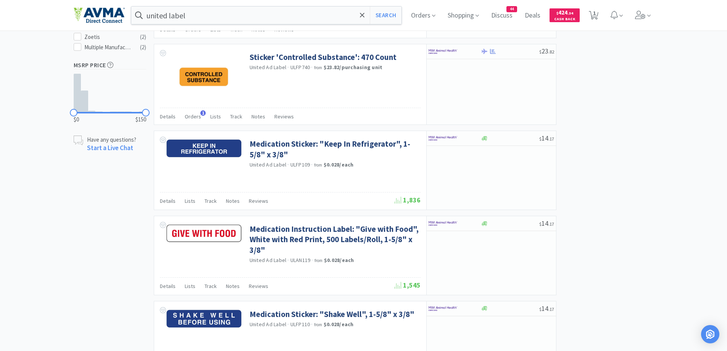
click at [649, 204] on div "× Filter Results Synced Suppliers Only Manufacturers Only Compounds Only Previo…" at bounding box center [364, 264] width 580 height 1353
click at [486, 225] on icon at bounding box center [485, 223] width 6 height 5
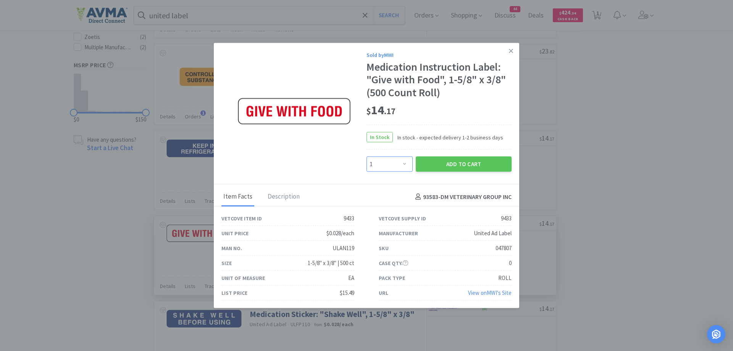
click at [397, 163] on select "Enter Quantity 1 2 3 4 5 6 7 8 9 10 11 12 13 14 15 16 17 18 19 20 Enter Quantity" at bounding box center [389, 163] width 46 height 15
select select "3"
click at [366, 156] on select "Enter Quantity 1 2 3 4 5 6 7 8 9 10 11 12 13 14 15 16 17 18 19 20 Enter Quantity" at bounding box center [389, 163] width 46 height 15
drag, startPoint x: 462, startPoint y: 165, endPoint x: 559, endPoint y: 127, distance: 104.2
click at [463, 165] on button "Add to Cart" at bounding box center [464, 163] width 96 height 15
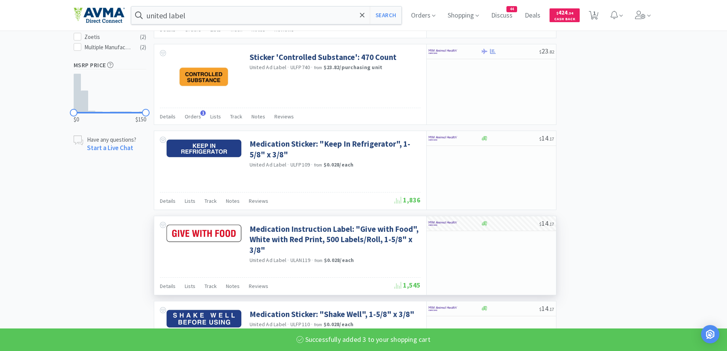
select select "3"
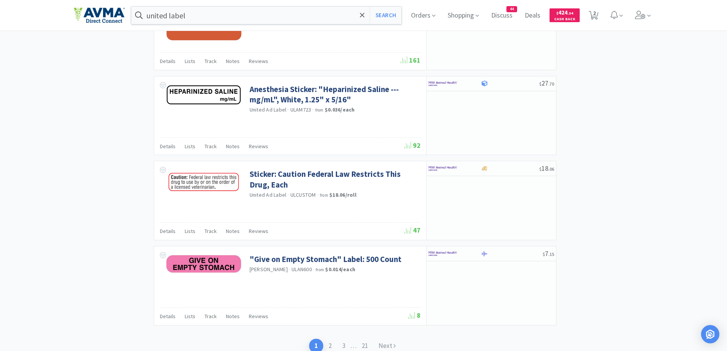
scroll to position [1069, 0]
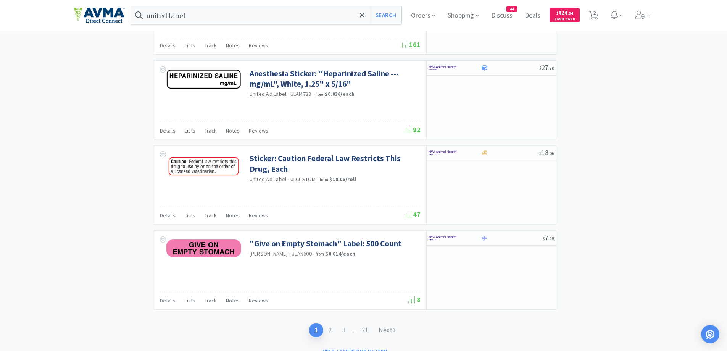
scroll to position [1071, 0]
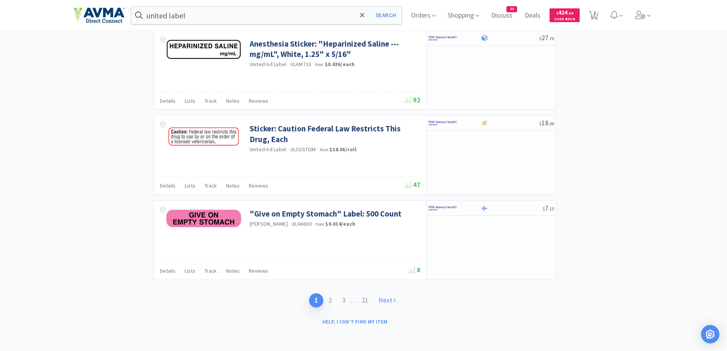
click at [386, 305] on link "Next" at bounding box center [387, 300] width 28 height 14
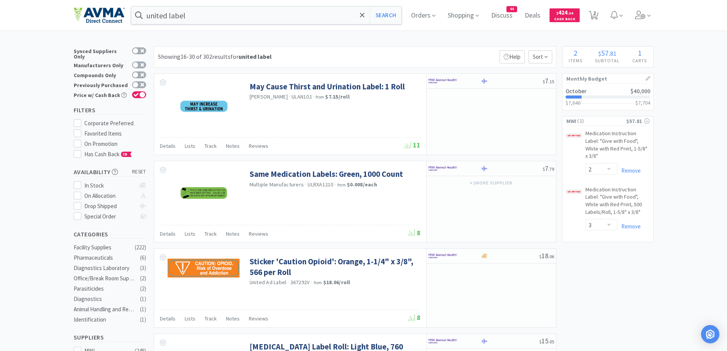
click at [383, 47] on div "Showing 16-30 of 302 results for united label Filters Help Sort" at bounding box center [355, 56] width 403 height 21
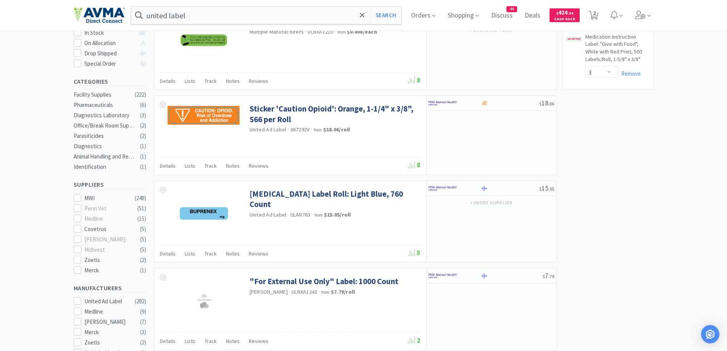
scroll to position [382, 0]
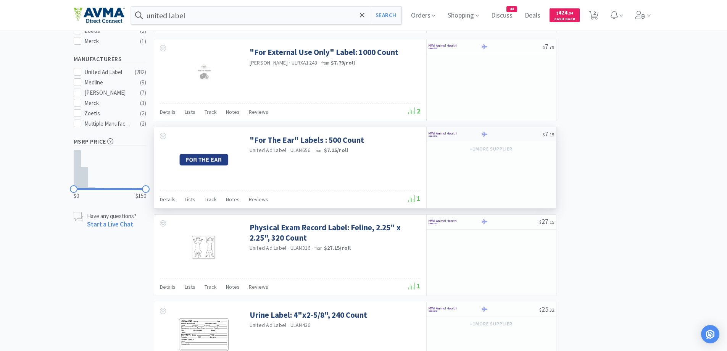
click at [468, 136] on div at bounding box center [450, 134] width 42 height 13
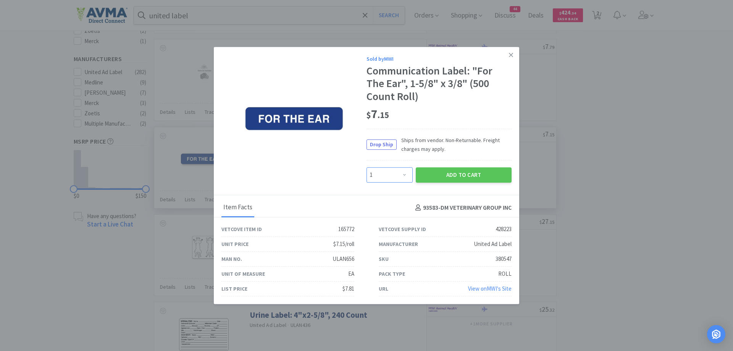
drag, startPoint x: 398, startPoint y: 173, endPoint x: 397, endPoint y: 167, distance: 5.7
click at [397, 172] on select "Enter Quantity 1 2 3 4 5 6 7 8 9 10 11 12 13 14 15 16 17 18 19 20 Enter Quantity" at bounding box center [389, 174] width 46 height 15
select select "2"
click at [366, 167] on select "Enter Quantity 1 2 3 4 5 6 7 8 9 10 11 12 13 14 15 16 17 18 19 20 Enter Quantity" at bounding box center [389, 174] width 46 height 15
click at [461, 172] on button "Add to Cart" at bounding box center [464, 174] width 96 height 15
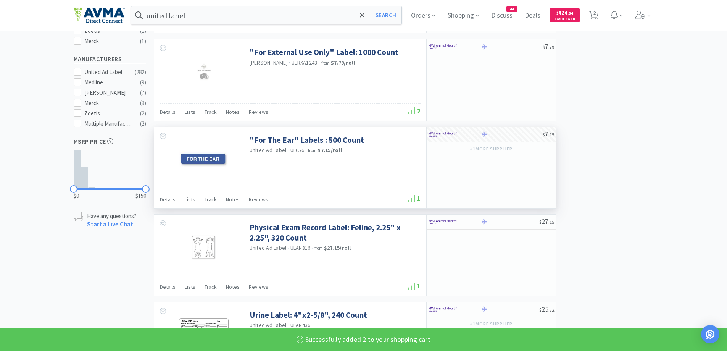
scroll to position [687, 0]
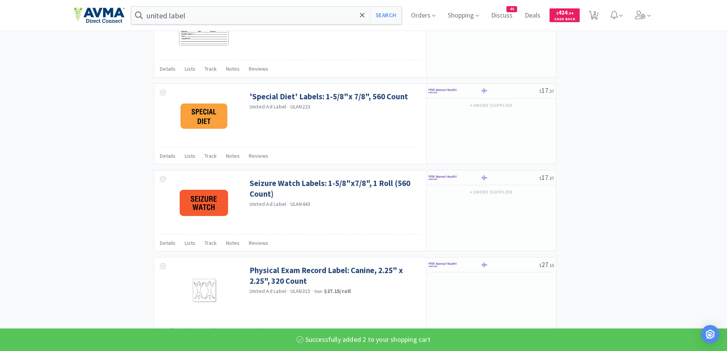
select select "2"
select select "3"
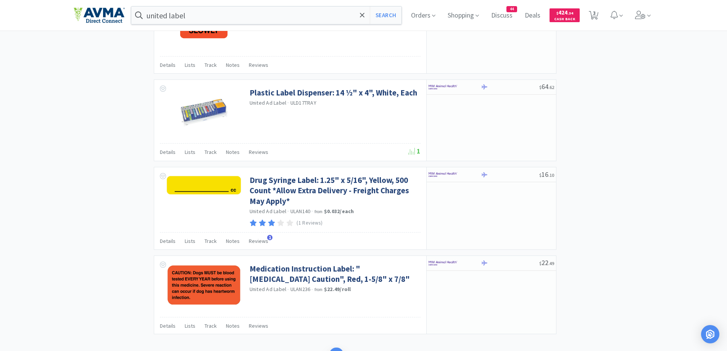
scroll to position [1069, 0]
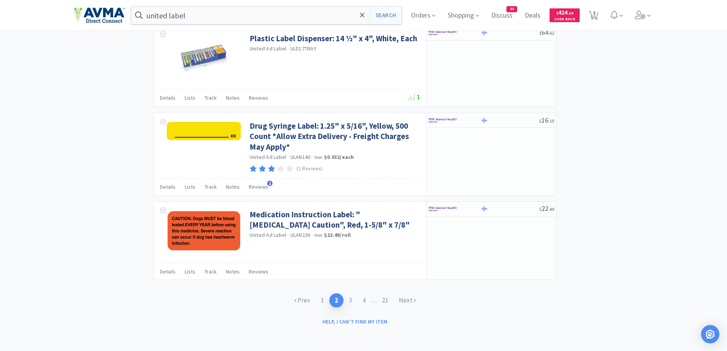
click at [416, 307] on div "Prev 1 2 3 4 . . . 21 Next" at bounding box center [355, 300] width 132 height 14
click at [414, 303] on icon at bounding box center [415, 300] width 2 height 6
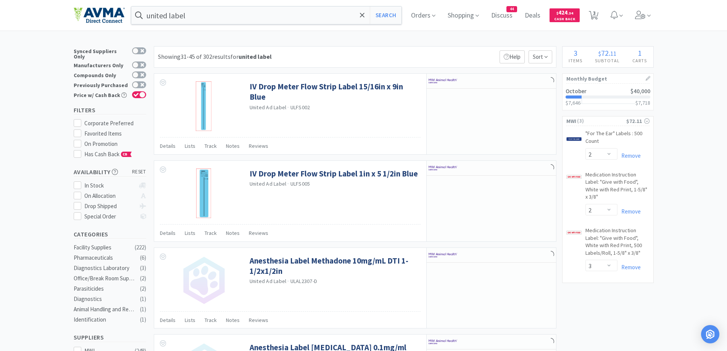
click at [370, 48] on div "Showing 31-45 of 302 results for united label Filters Help Sort" at bounding box center [355, 56] width 403 height 21
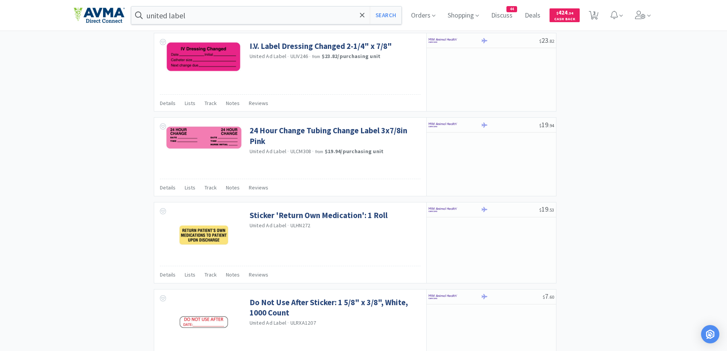
scroll to position [916, 0]
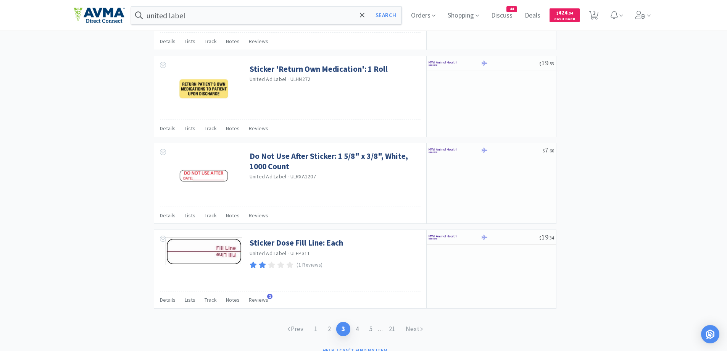
scroll to position [1069, 0]
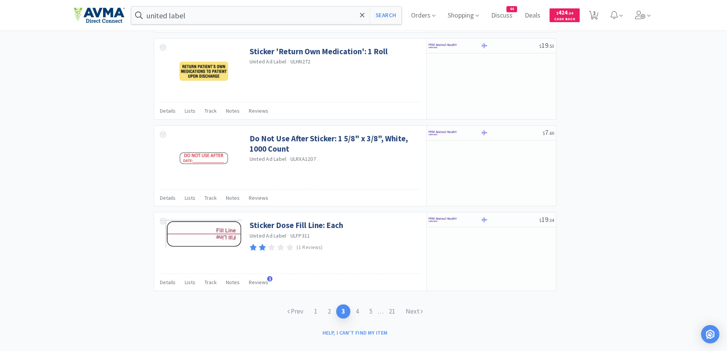
click at [423, 314] on icon at bounding box center [422, 311] width 2 height 6
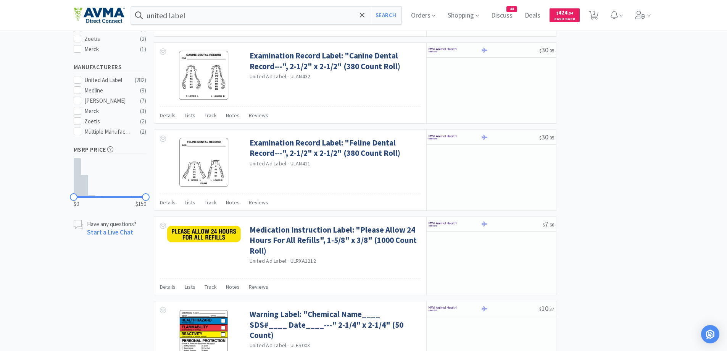
scroll to position [382, 0]
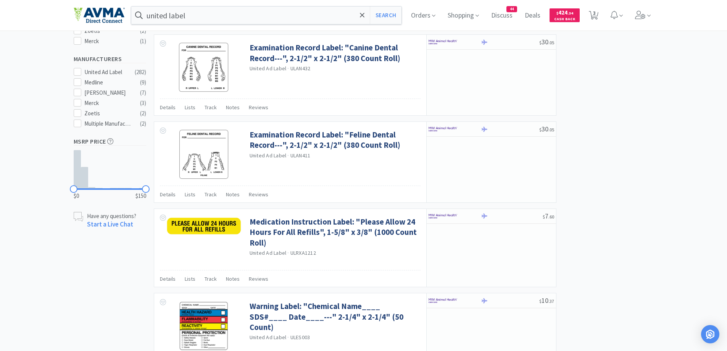
click at [659, 110] on div "× Filter Results Synced Suppliers Only Manufacturers Only Compounds Only Previo…" at bounding box center [363, 343] width 727 height 1359
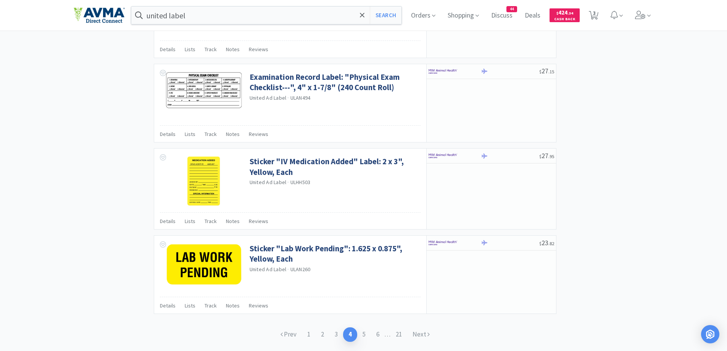
scroll to position [1078, 0]
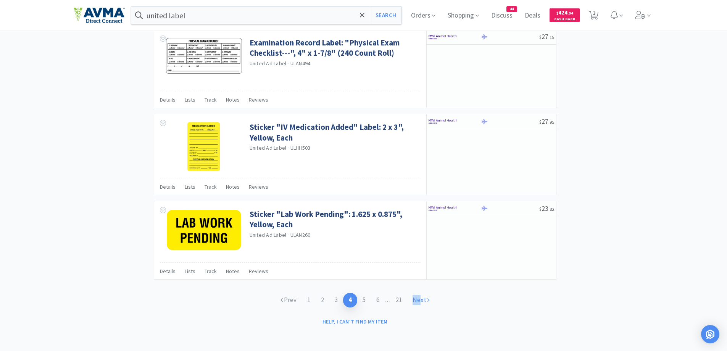
drag, startPoint x: 417, startPoint y: 304, endPoint x: 421, endPoint y: 302, distance: 3.9
click at [421, 302] on link "Next" at bounding box center [421, 300] width 28 height 14
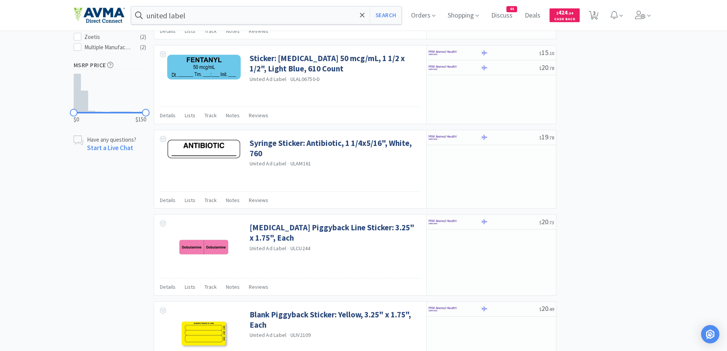
scroll to position [611, 0]
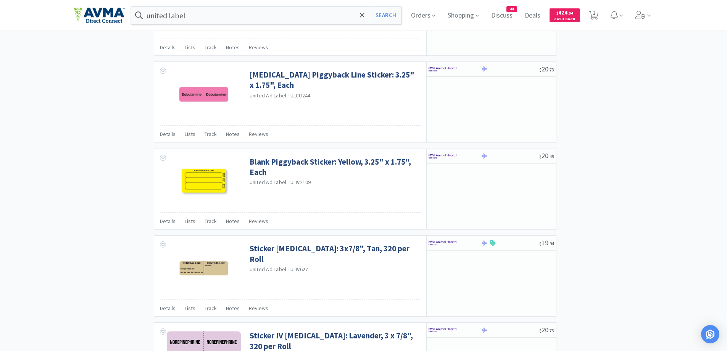
click at [42, 146] on div "× Filter Results Synced Suppliers Only Manufacturers Only Compounds Only Previo…" at bounding box center [363, 114] width 727 height 1359
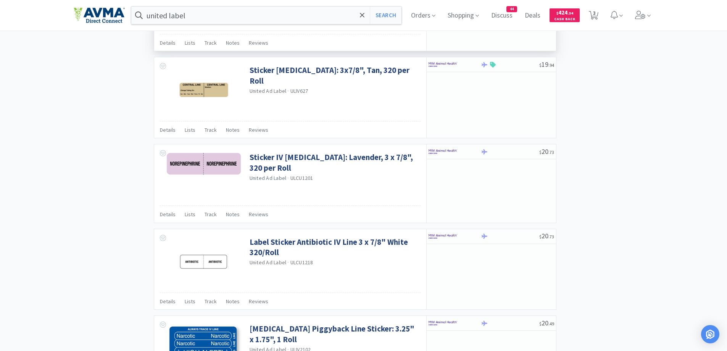
scroll to position [840, 0]
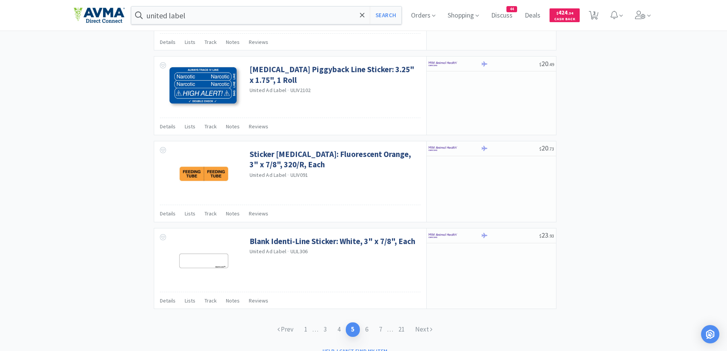
scroll to position [1078, 0]
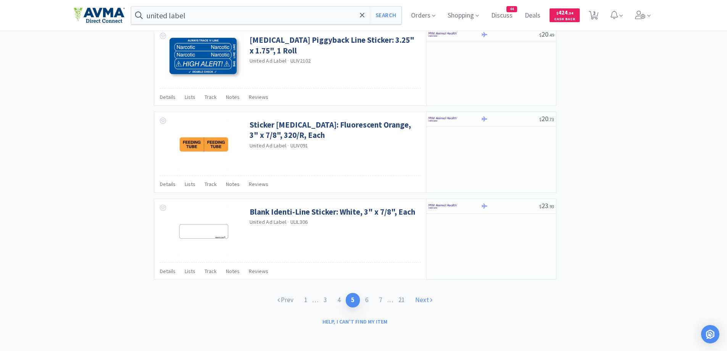
click at [426, 295] on link "Next" at bounding box center [424, 300] width 28 height 14
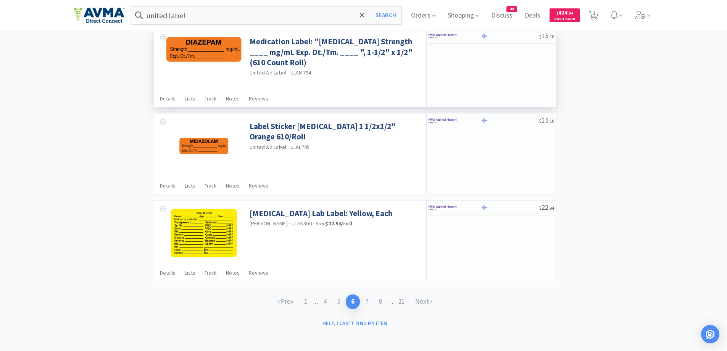
scroll to position [1078, 0]
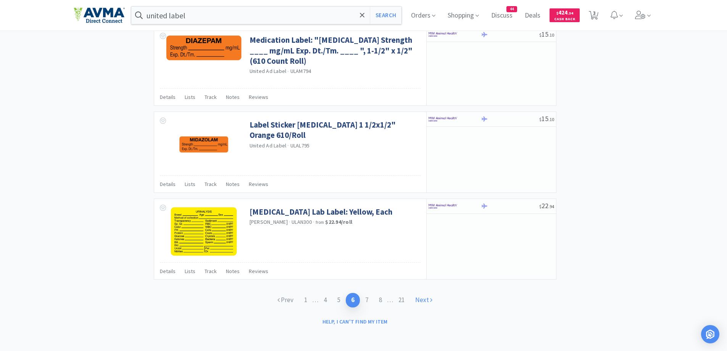
click at [426, 300] on link "Next" at bounding box center [424, 300] width 28 height 14
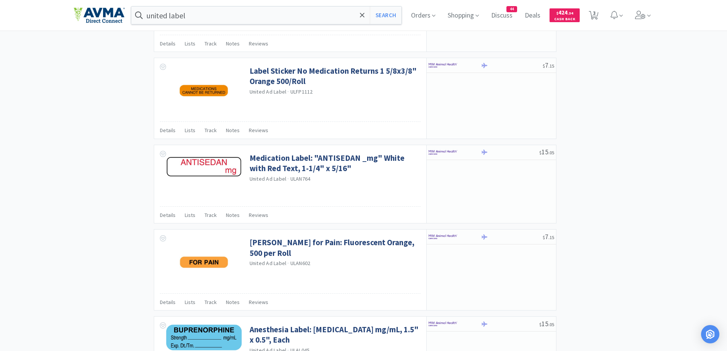
scroll to position [763, 0]
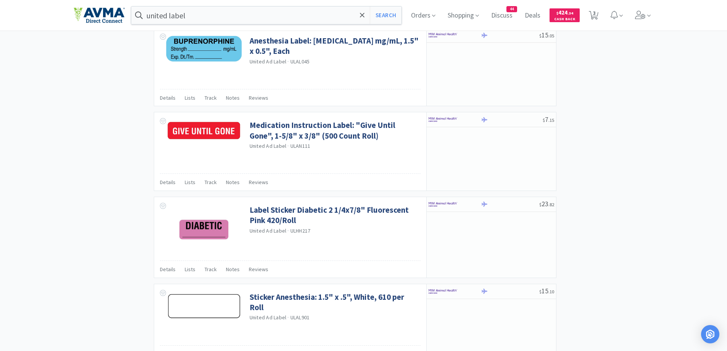
scroll to position [1075, 0]
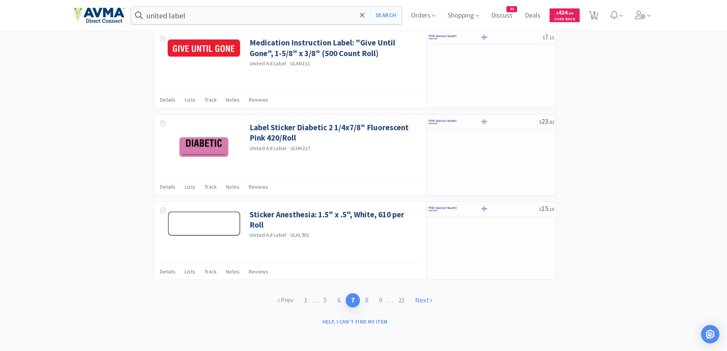
click at [431, 297] on link "Next" at bounding box center [424, 300] width 28 height 14
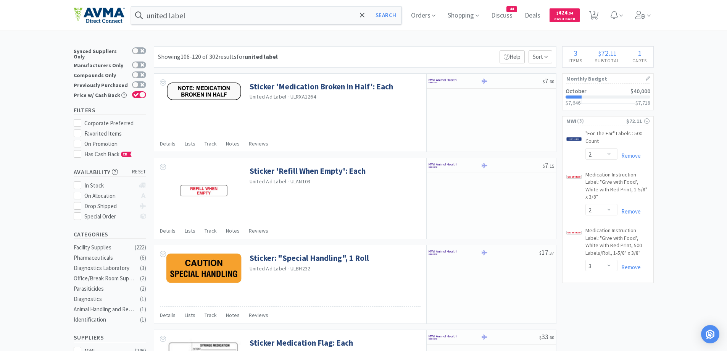
click at [384, 54] on div "Showing 106-120 of 302 results for united label Filters Help Sort" at bounding box center [355, 56] width 403 height 21
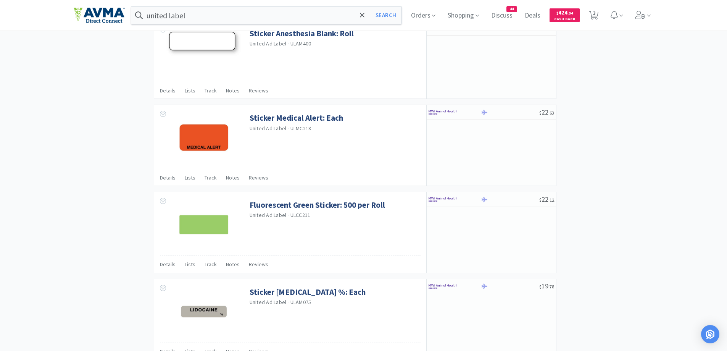
scroll to position [1073, 0]
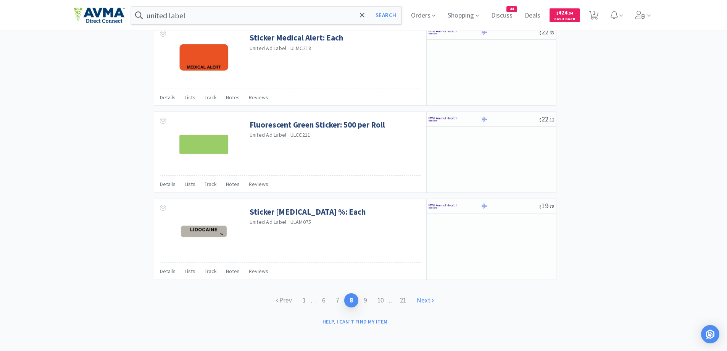
click at [425, 306] on link "Next" at bounding box center [425, 300] width 28 height 14
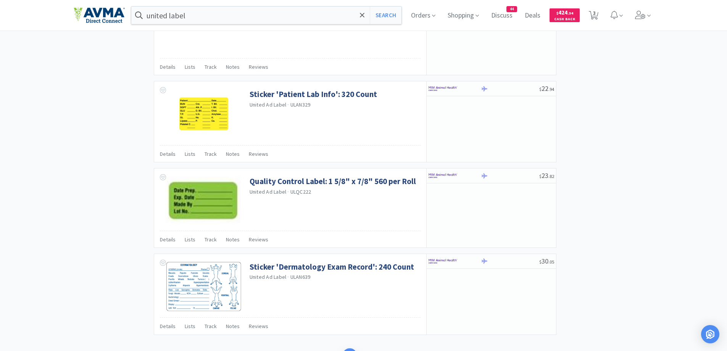
scroll to position [1078, 0]
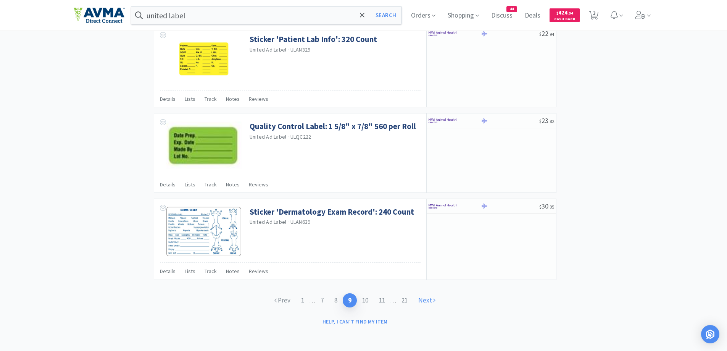
click at [439, 297] on link "Next" at bounding box center [427, 300] width 28 height 14
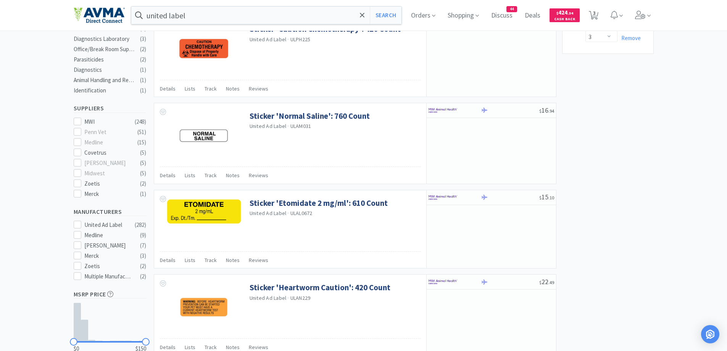
scroll to position [382, 0]
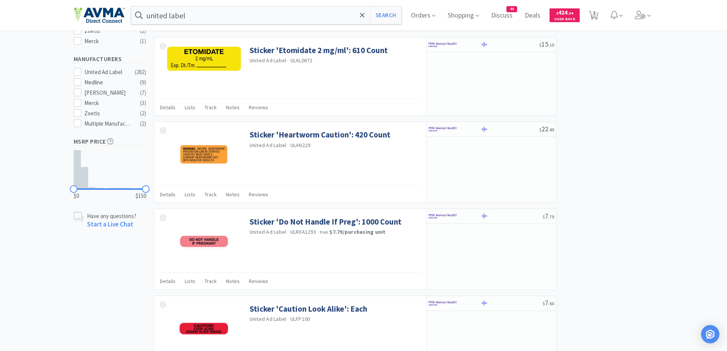
click at [652, 205] on div "× Filter Results Synced Suppliers Only Manufacturers Only Compounds Only Previo…" at bounding box center [364, 348] width 580 height 1369
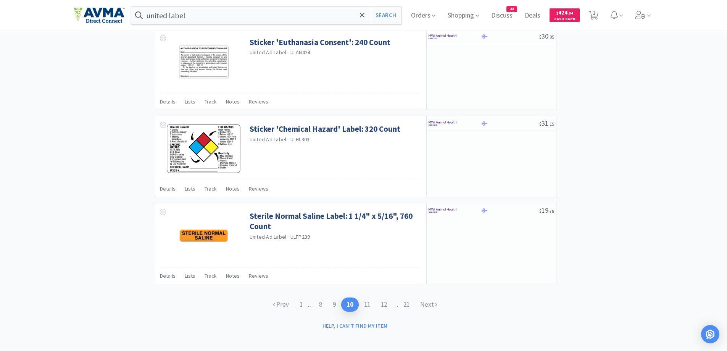
scroll to position [1087, 0]
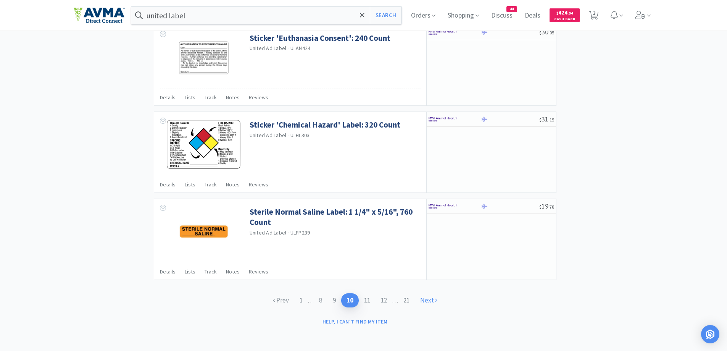
click at [441, 295] on link "Next" at bounding box center [429, 300] width 28 height 14
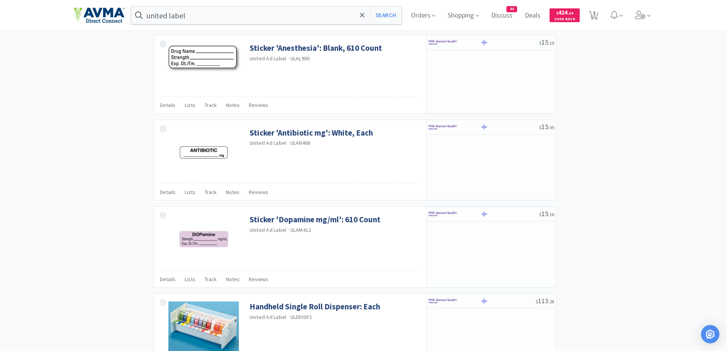
scroll to position [1087, 0]
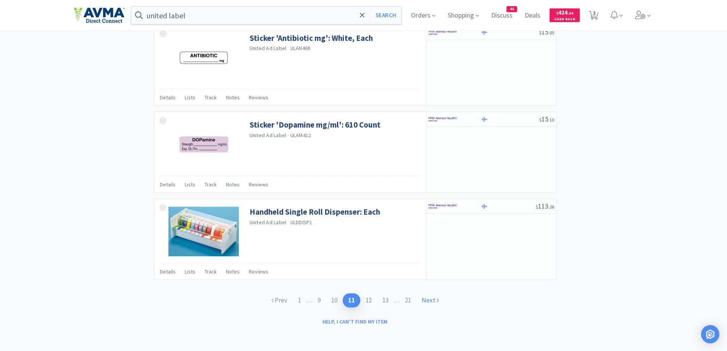
click at [432, 304] on link "Next" at bounding box center [430, 300] width 28 height 14
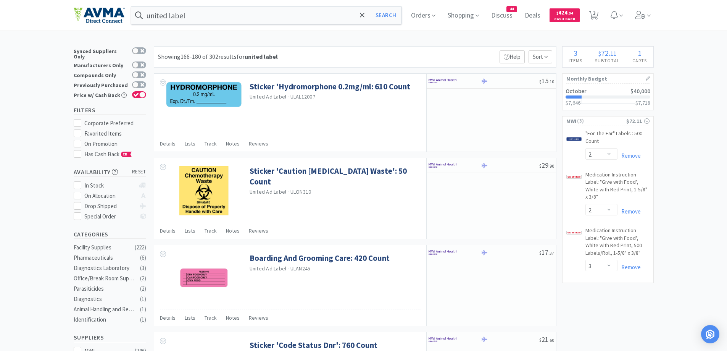
click at [307, 52] on div "Showing 166-180 of 302 results for united label Filters Help Sort" at bounding box center [355, 56] width 403 height 21
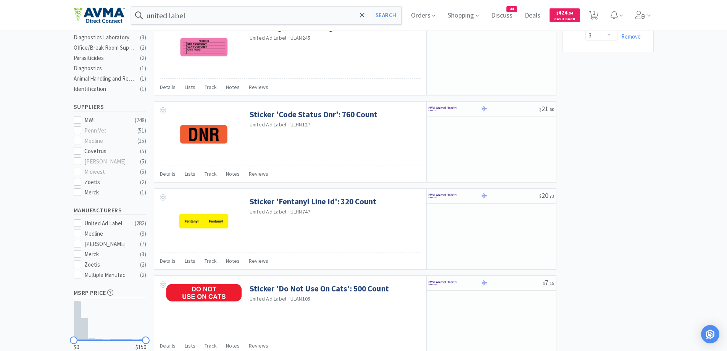
scroll to position [305, 0]
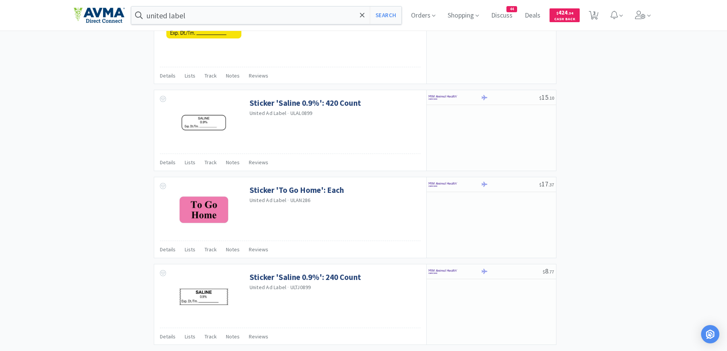
scroll to position [1069, 0]
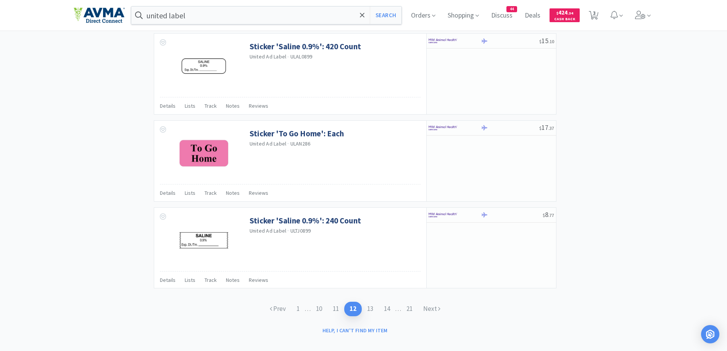
click at [436, 308] on link "Next" at bounding box center [432, 309] width 28 height 14
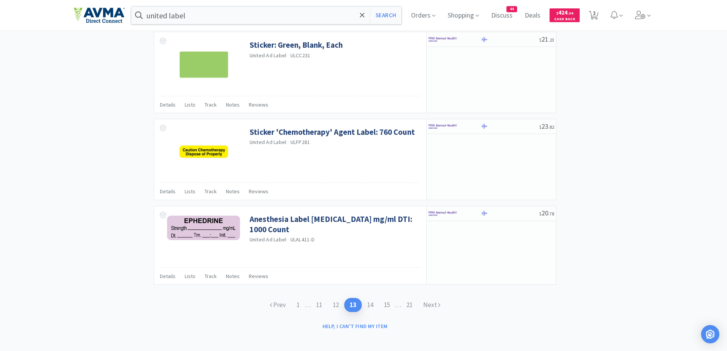
scroll to position [1082, 0]
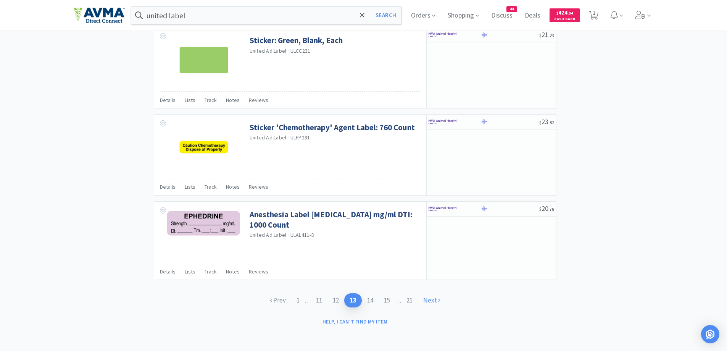
click at [444, 302] on link "Next" at bounding box center [432, 300] width 28 height 14
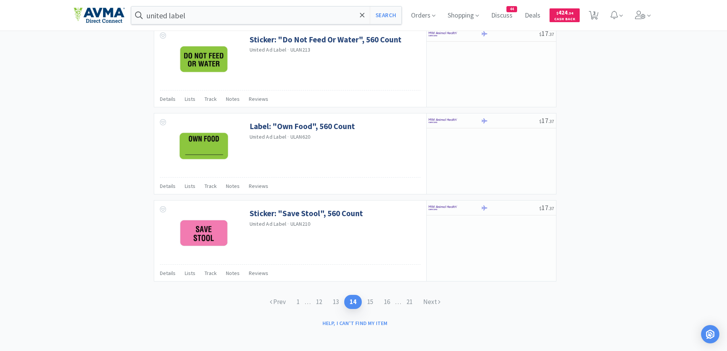
scroll to position [1087, 0]
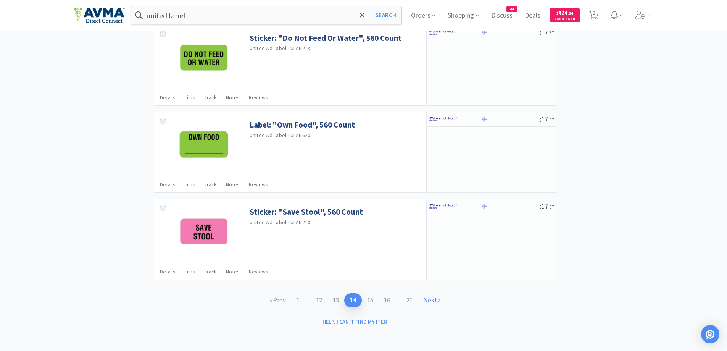
click at [426, 295] on link "Next" at bounding box center [432, 300] width 28 height 14
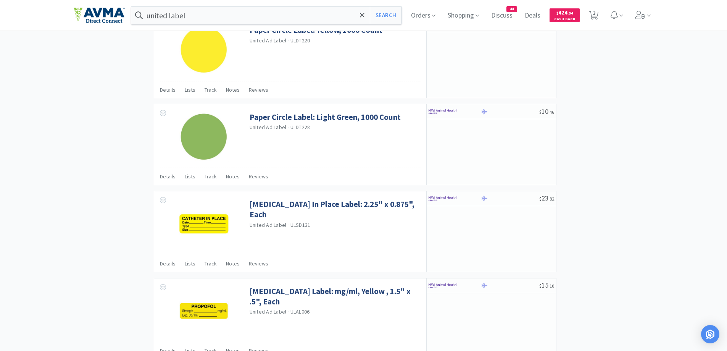
scroll to position [1069, 0]
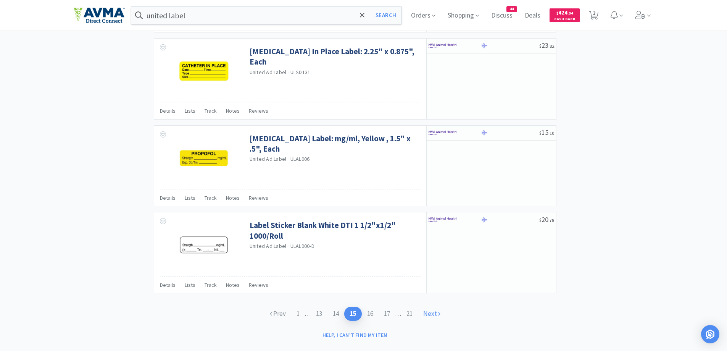
click at [440, 310] on icon at bounding box center [439, 313] width 2 height 6
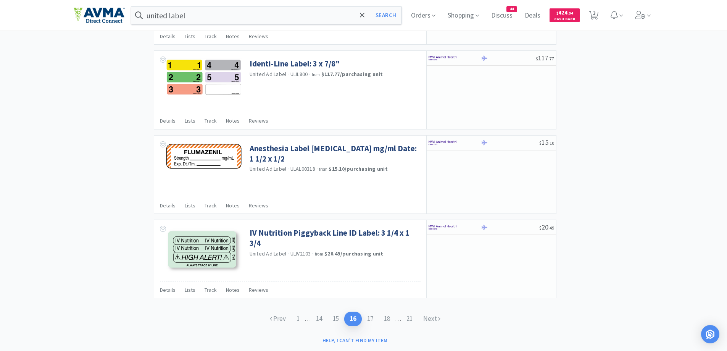
scroll to position [1065, 0]
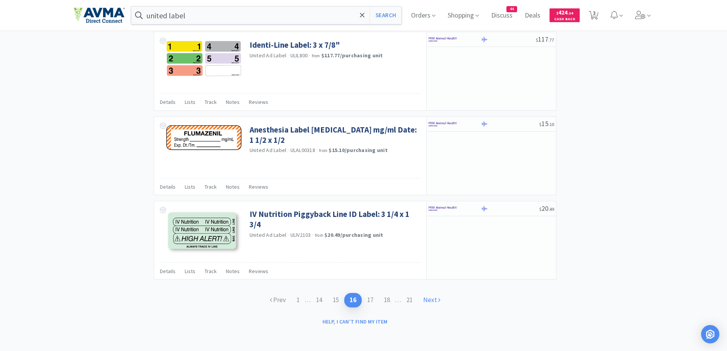
click at [440, 299] on icon at bounding box center [439, 299] width 2 height 6
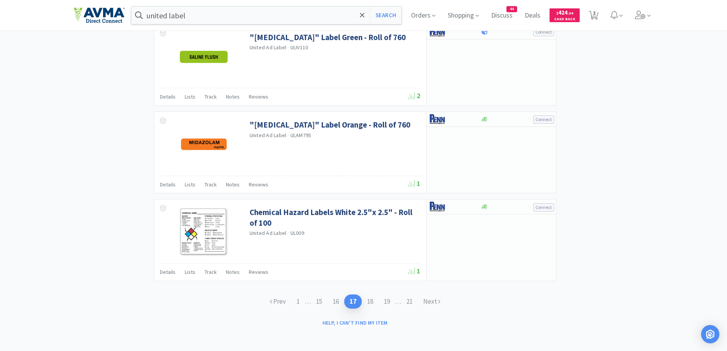
scroll to position [1099, 0]
click at [435, 305] on link "Next" at bounding box center [432, 300] width 28 height 14
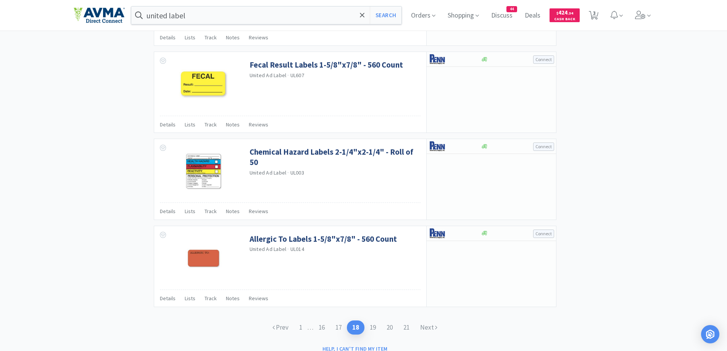
scroll to position [1096, 0]
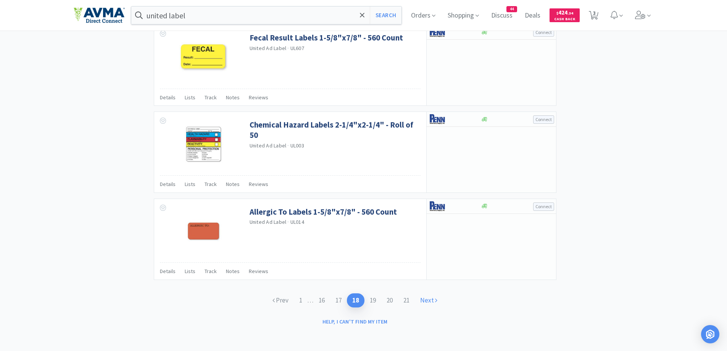
click at [436, 307] on link "Next" at bounding box center [429, 300] width 28 height 14
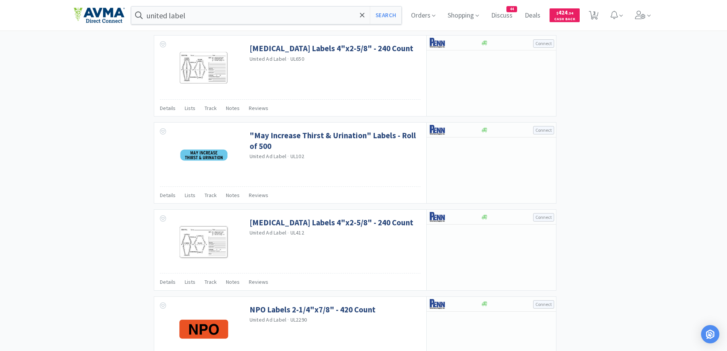
scroll to position [763, 0]
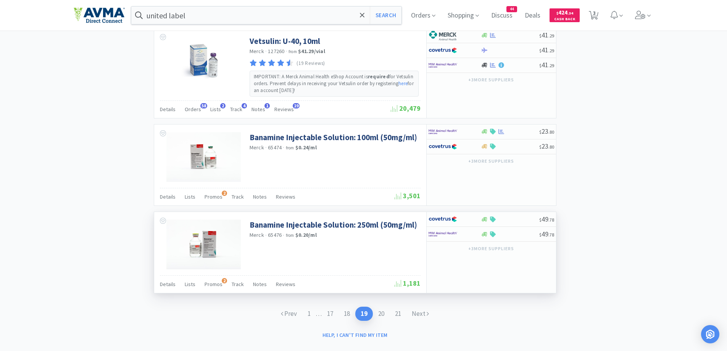
scroll to position [1113, 0]
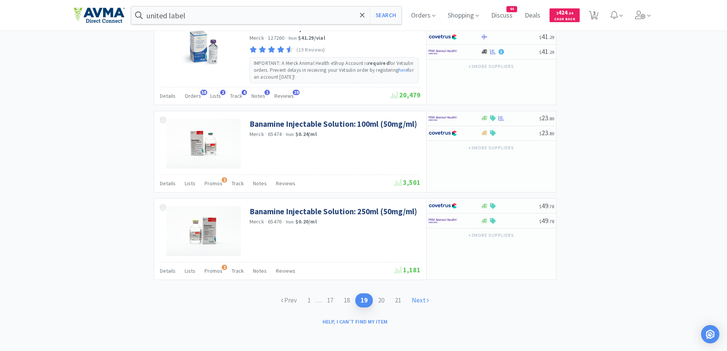
click at [416, 295] on link "Next" at bounding box center [421, 300] width 28 height 14
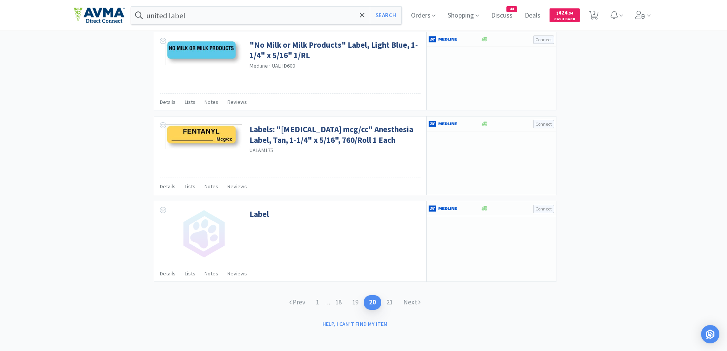
scroll to position [1083, 0]
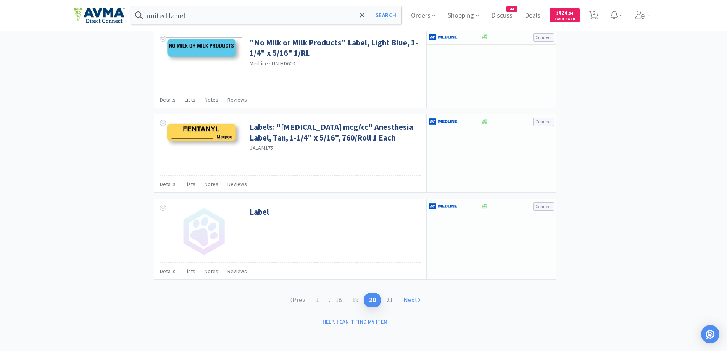
click at [416, 302] on link "Next" at bounding box center [412, 300] width 28 height 14
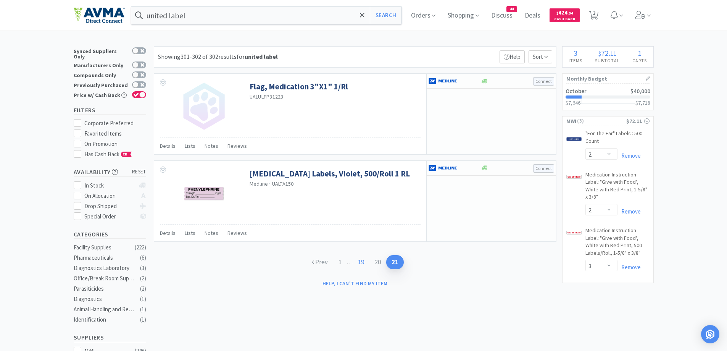
click at [365, 260] on link "19" at bounding box center [361, 262] width 17 height 14
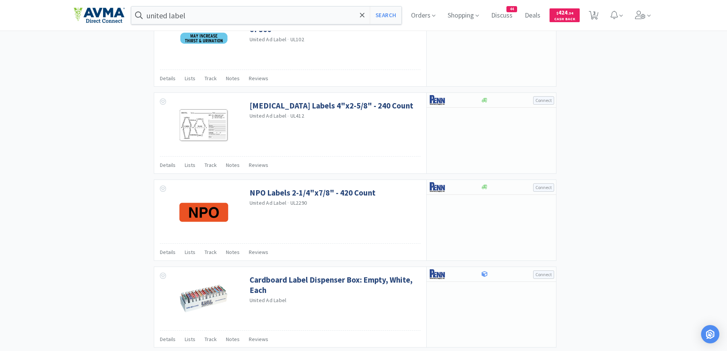
scroll to position [687, 0]
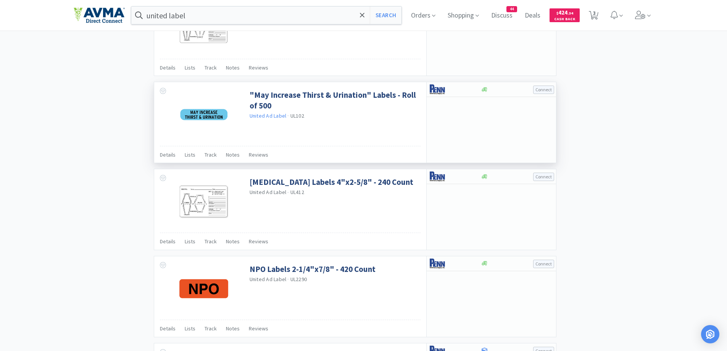
click at [275, 117] on link "United Ad Label" at bounding box center [268, 115] width 37 height 7
type input "united ad label"
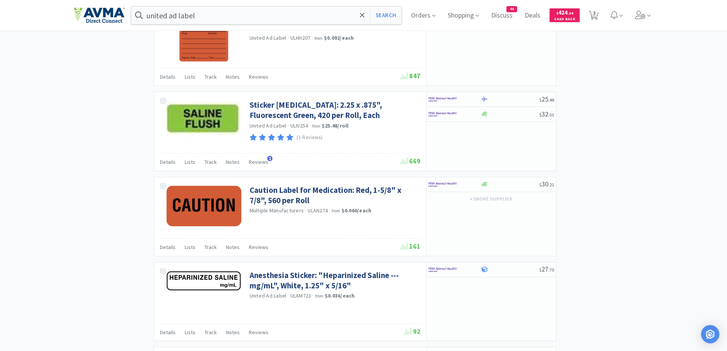
scroll to position [687, 0]
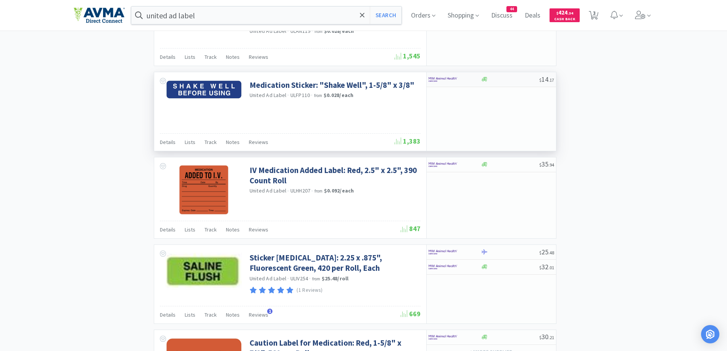
click at [478, 75] on div at bounding box center [455, 79] width 52 height 13
select select "1"
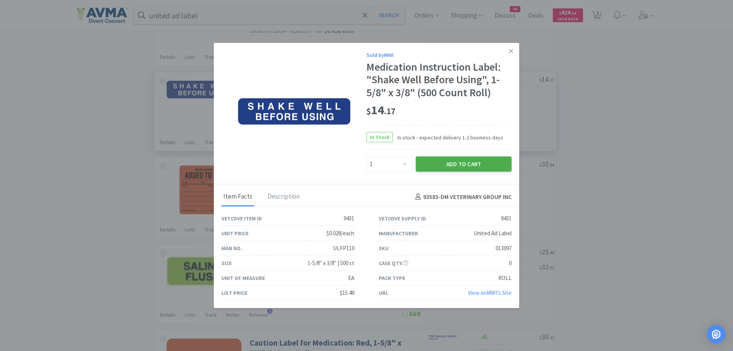
click at [430, 169] on button "Add to Cart" at bounding box center [464, 163] width 96 height 15
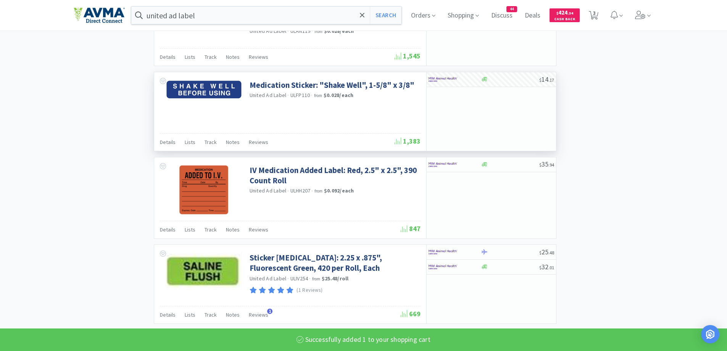
click at [642, 158] on div "× Filter Results Synced Suppliers Only Manufacturers Only Compounds Only Previo…" at bounding box center [364, 35] width 580 height 1353
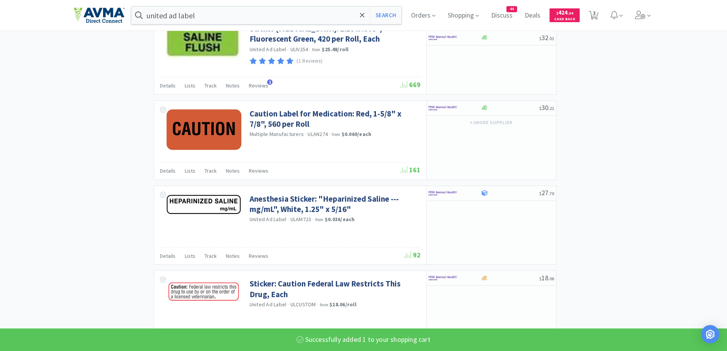
select select "1"
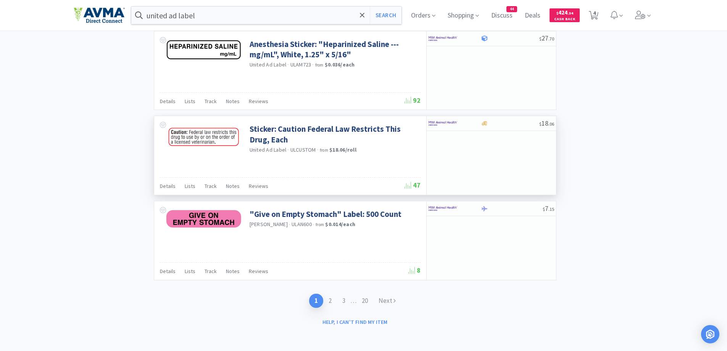
scroll to position [1071, 0]
click at [392, 298] on link "Next" at bounding box center [387, 300] width 28 height 14
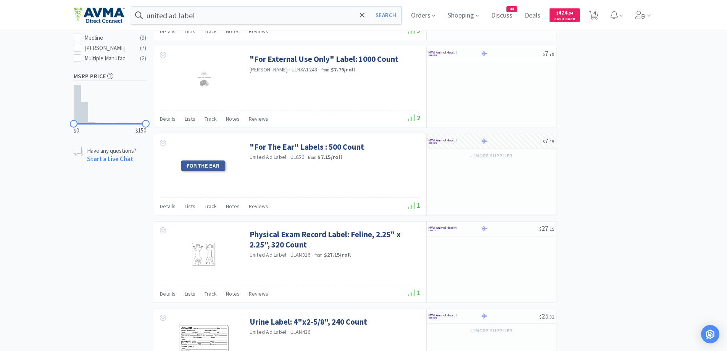
scroll to position [382, 0]
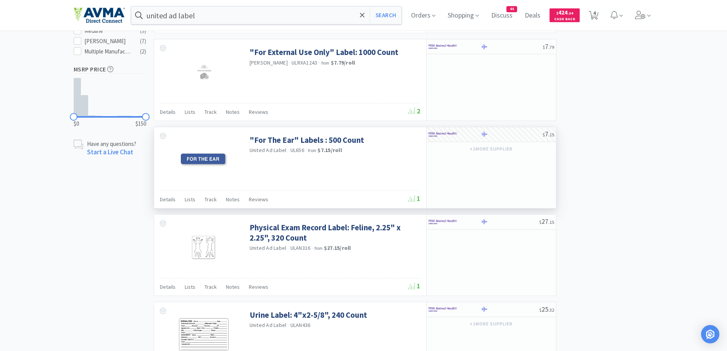
click at [502, 182] on div "$ 7 . 15 + 1 more supplier" at bounding box center [491, 167] width 130 height 81
click at [471, 132] on div at bounding box center [455, 134] width 52 height 13
select select "1"
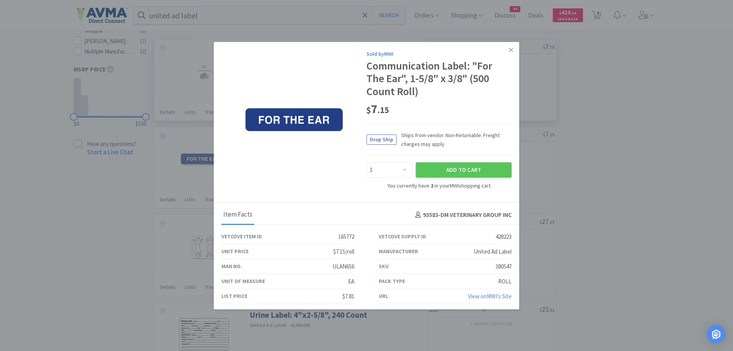
click at [504, 46] on link at bounding box center [510, 50] width 13 height 16
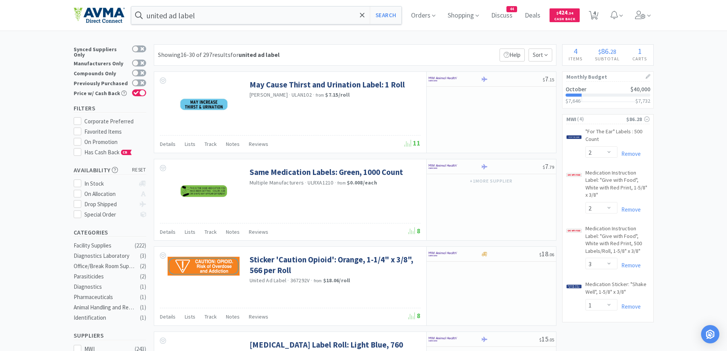
scroll to position [0, 0]
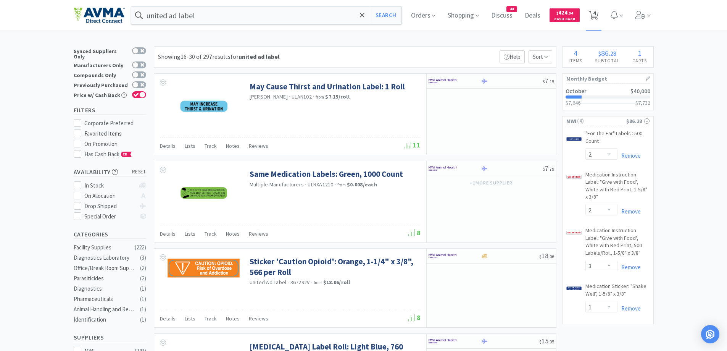
click at [596, 13] on span "4" at bounding box center [594, 13] width 3 height 31
select select "2"
select select "3"
select select "1"
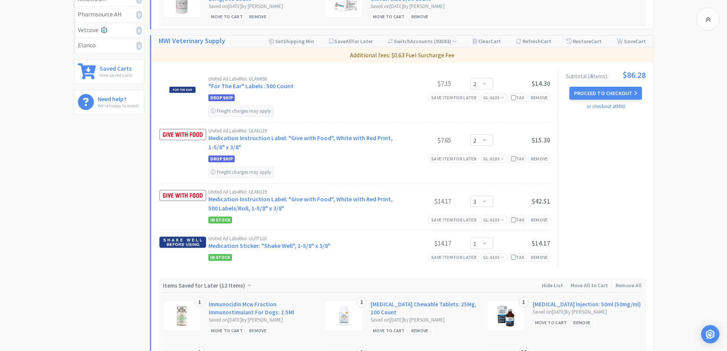
scroll to position [229, 0]
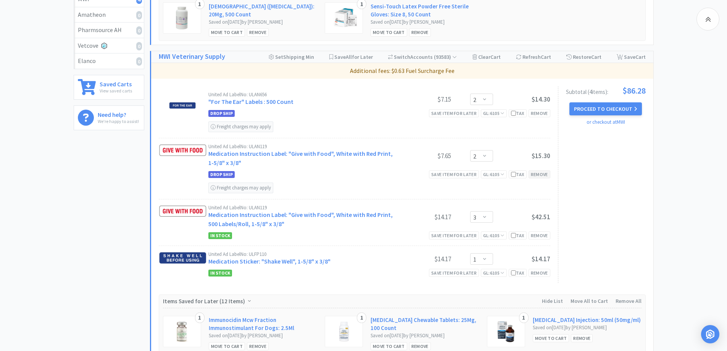
click at [542, 173] on div "Remove" at bounding box center [540, 174] width 22 height 8
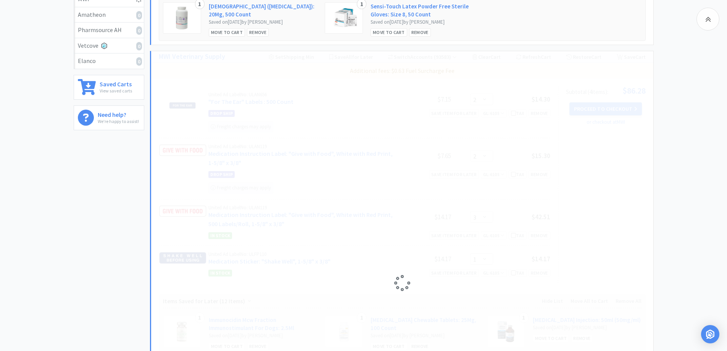
select select "3"
select select "1"
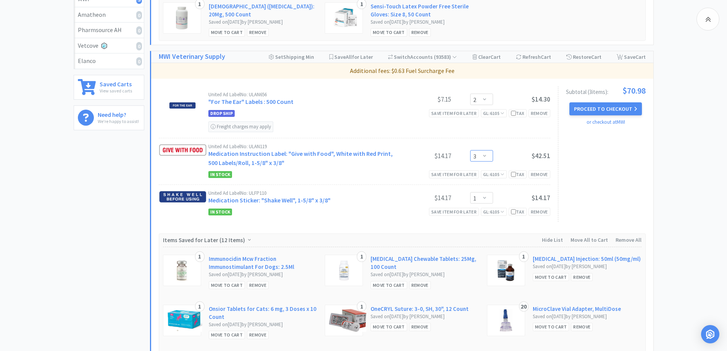
click at [486, 154] on select "Enter Quantity 1 2 3 4 5 6 7 8 9 10 11 12 13 14 15 16 17 18 19 20 Enter Quantity" at bounding box center [481, 155] width 23 height 11
click at [624, 163] on div "Subtotal ( 3 item s ): $70.98 Proceed to Checkout or checkout at MWI" at bounding box center [602, 154] width 88 height 136
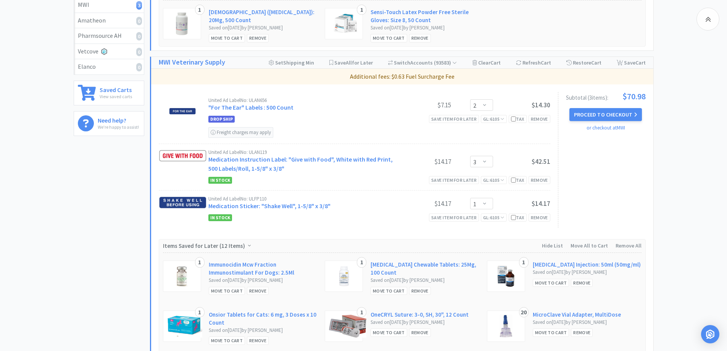
scroll to position [0, 0]
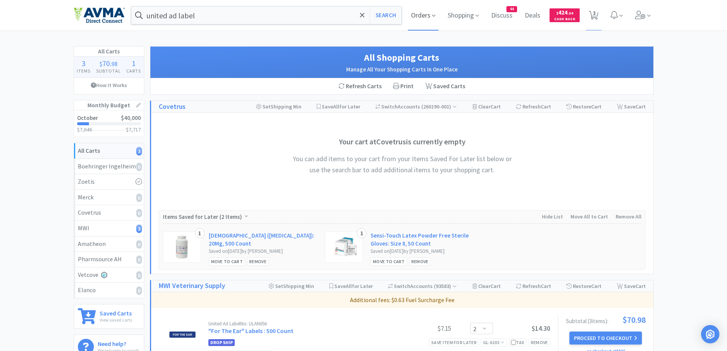
click at [415, 17] on span "Orders" at bounding box center [423, 15] width 31 height 31
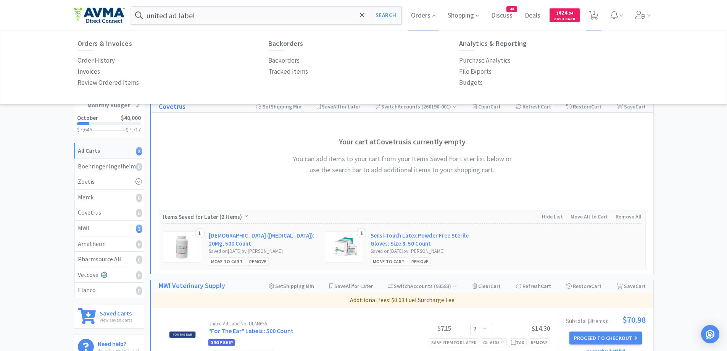
click at [76, 58] on div "Orders & Invoices Order History Invoices Review Ordered Items Backorders Backor…" at bounding box center [364, 64] width 588 height 64
click at [83, 60] on p "Order History" at bounding box center [95, 60] width 37 height 10
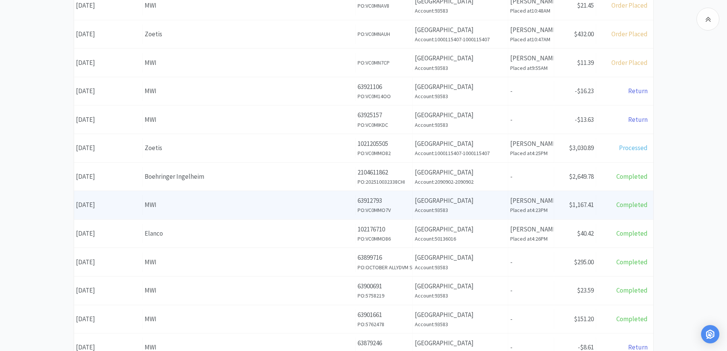
scroll to position [76, 0]
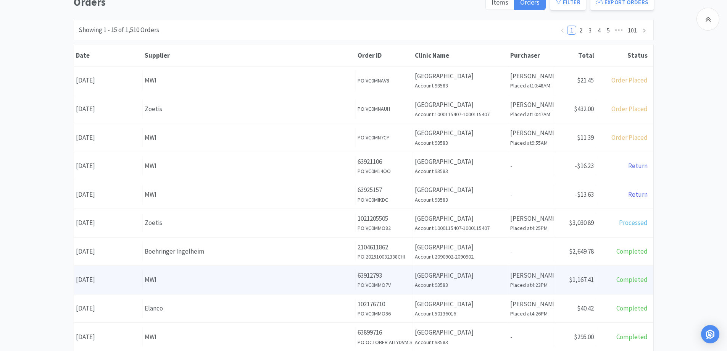
click at [453, 281] on h6 "Account: 93583" at bounding box center [460, 285] width 91 height 8
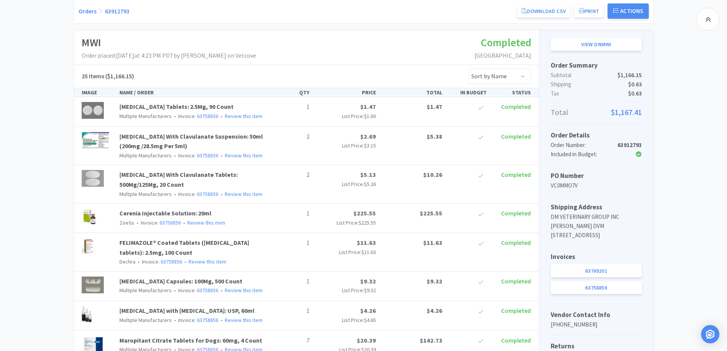
scroll to position [229, 0]
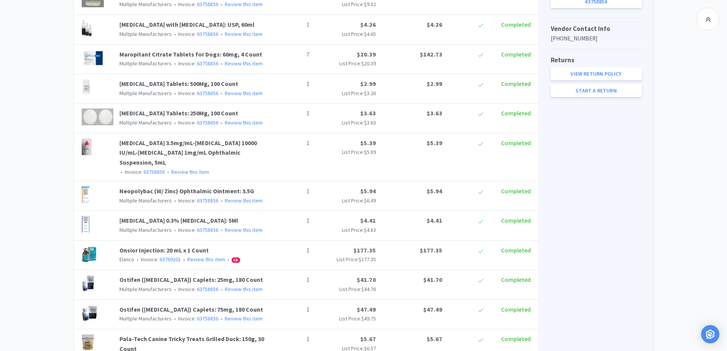
scroll to position [534, 0]
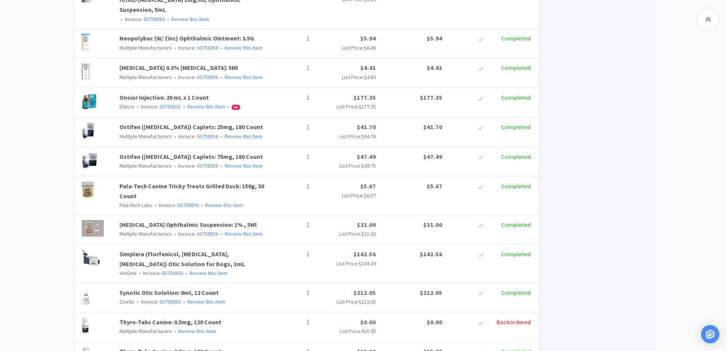
click at [60, 148] on div "Chico Animal Hospital Order Details for #63912793 Orders 63912793 Download CSV …" at bounding box center [363, 64] width 727 height 1058
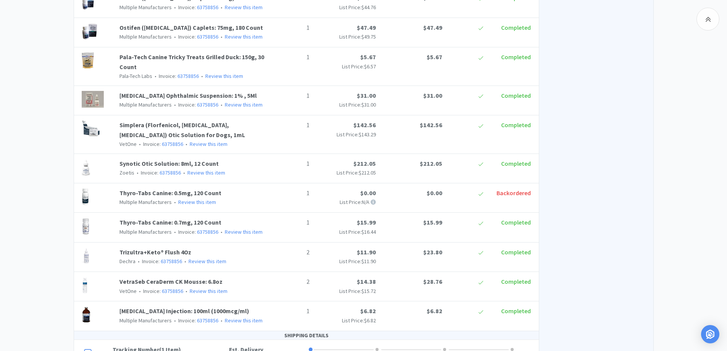
scroll to position [687, 0]
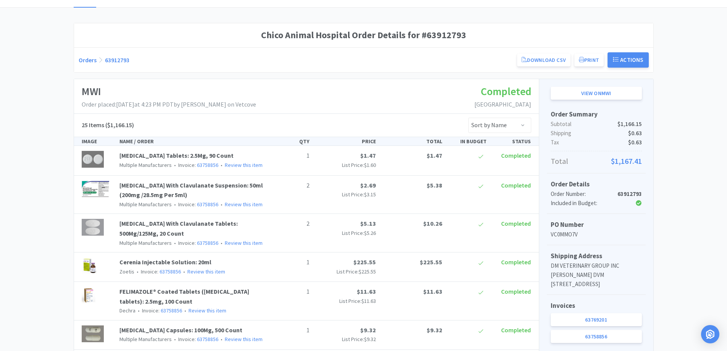
scroll to position [0, 0]
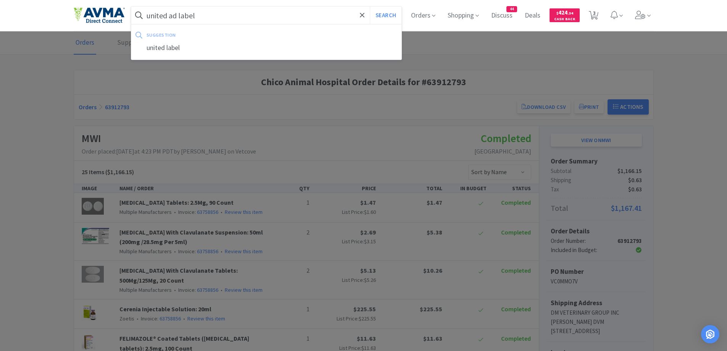
click at [233, 14] on input "united ad label" at bounding box center [266, 15] width 271 height 18
click at [227, 21] on input "united ad label" at bounding box center [266, 15] width 271 height 18
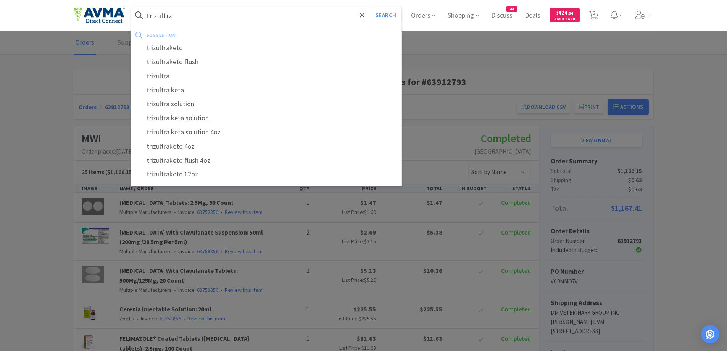
type input "trizultra"
click at [370, 6] on button "Search" at bounding box center [386, 15] width 32 height 18
select select "2"
select select "3"
select select "1"
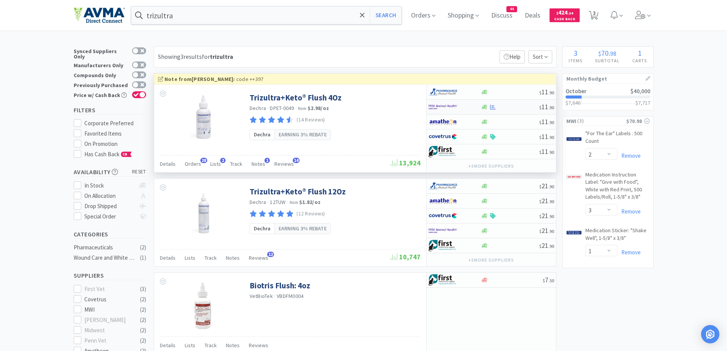
click at [477, 106] on div at bounding box center [455, 106] width 52 height 13
select select "1"
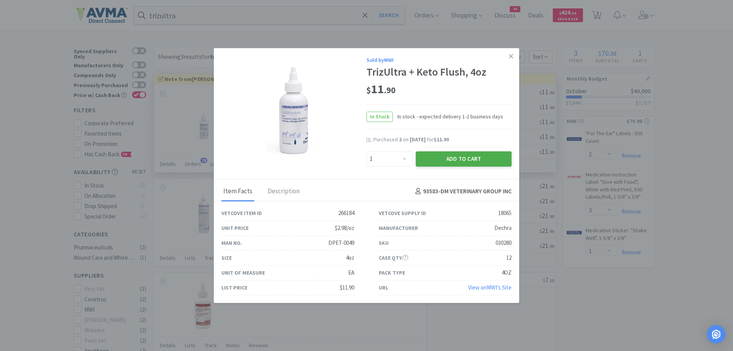
click at [435, 162] on button "Add to Cart" at bounding box center [464, 158] width 96 height 15
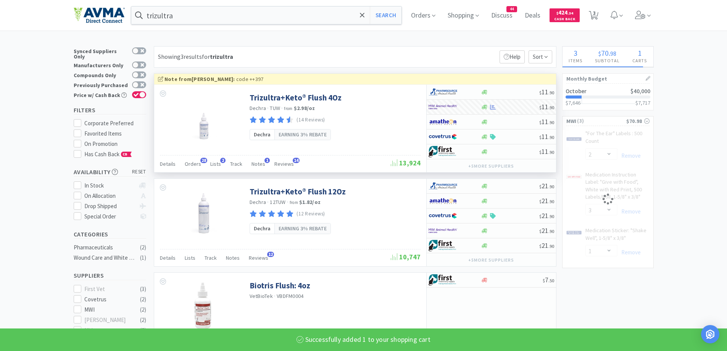
select select "1"
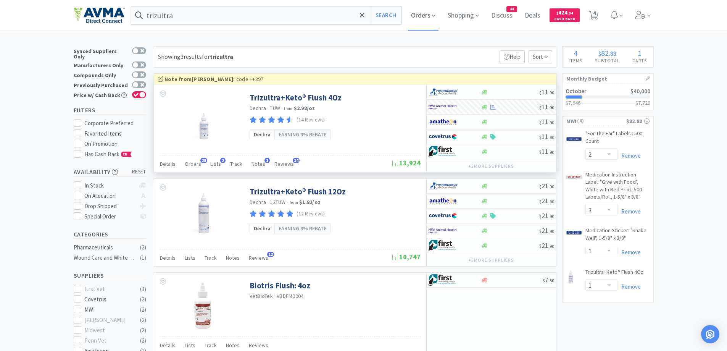
click at [430, 21] on span "Orders" at bounding box center [423, 15] width 31 height 31
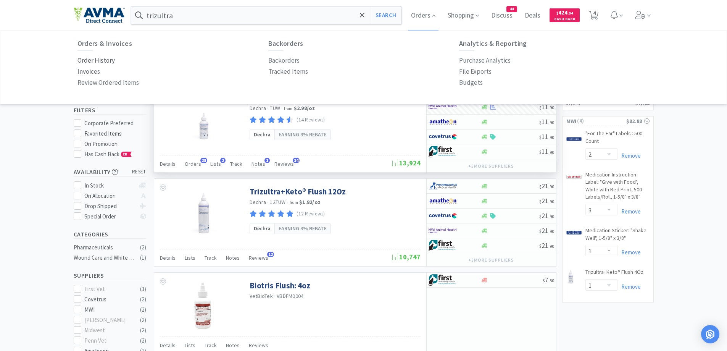
click at [108, 60] on p "Order History" at bounding box center [95, 60] width 37 height 10
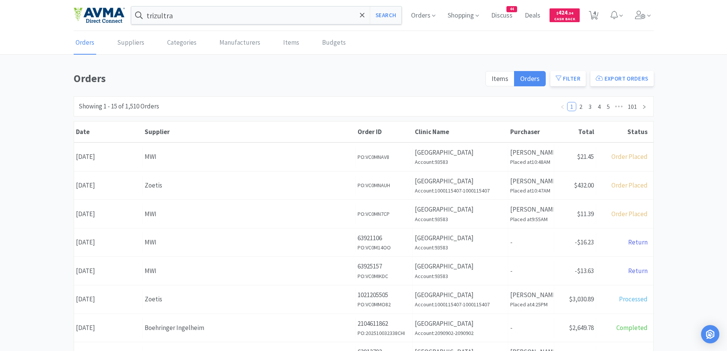
click at [205, 68] on div "Orders Suppliers Categories Manufacturers Items Budgets Orders Items Orders Fil…" at bounding box center [363, 313] width 727 height 565
click at [706, 197] on div "Orders Items Orders Filter Export Orders Filters Filter Suppliers All Suppliers…" at bounding box center [363, 333] width 727 height 527
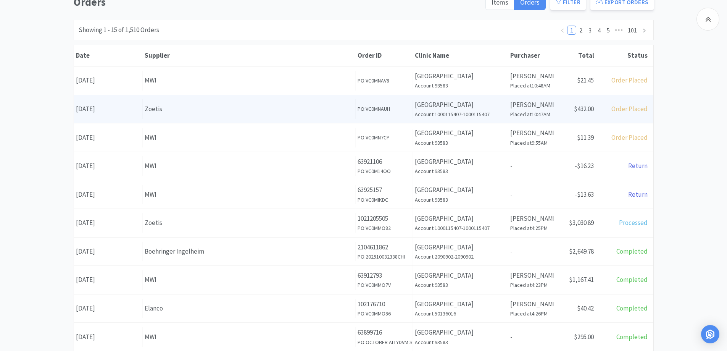
scroll to position [153, 0]
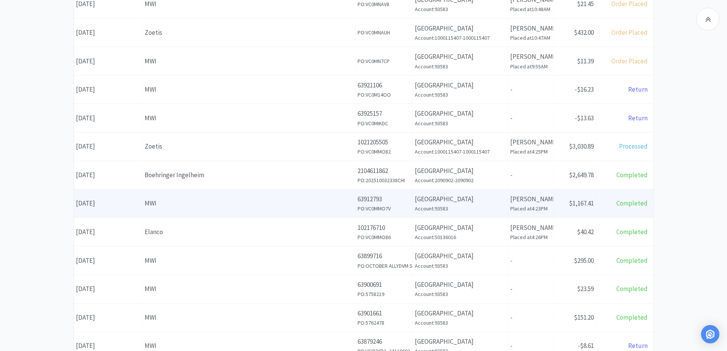
click at [438, 206] on h6 "Account: 93583" at bounding box center [460, 208] width 91 height 8
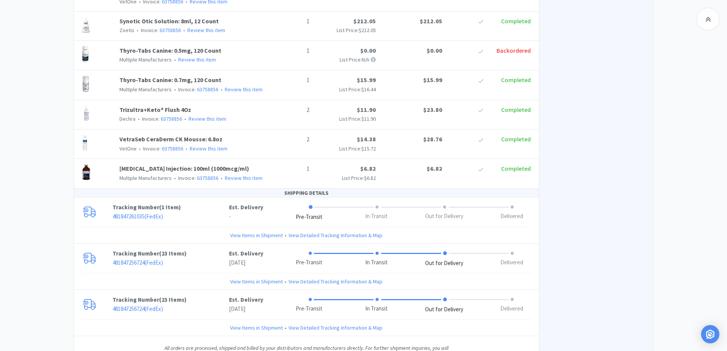
scroll to position [864, 0]
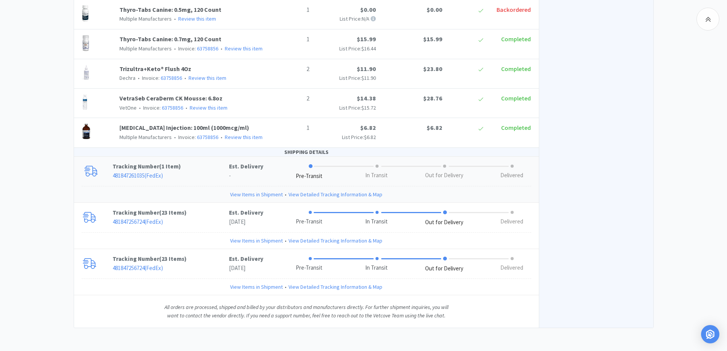
click at [193, 175] on p "481847261035 ( FedEx )" at bounding box center [171, 175] width 116 height 9
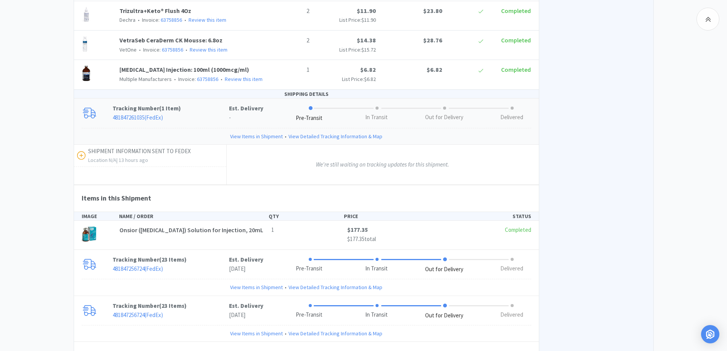
scroll to position [928, 0]
